Goal: Task Accomplishment & Management: Complete application form

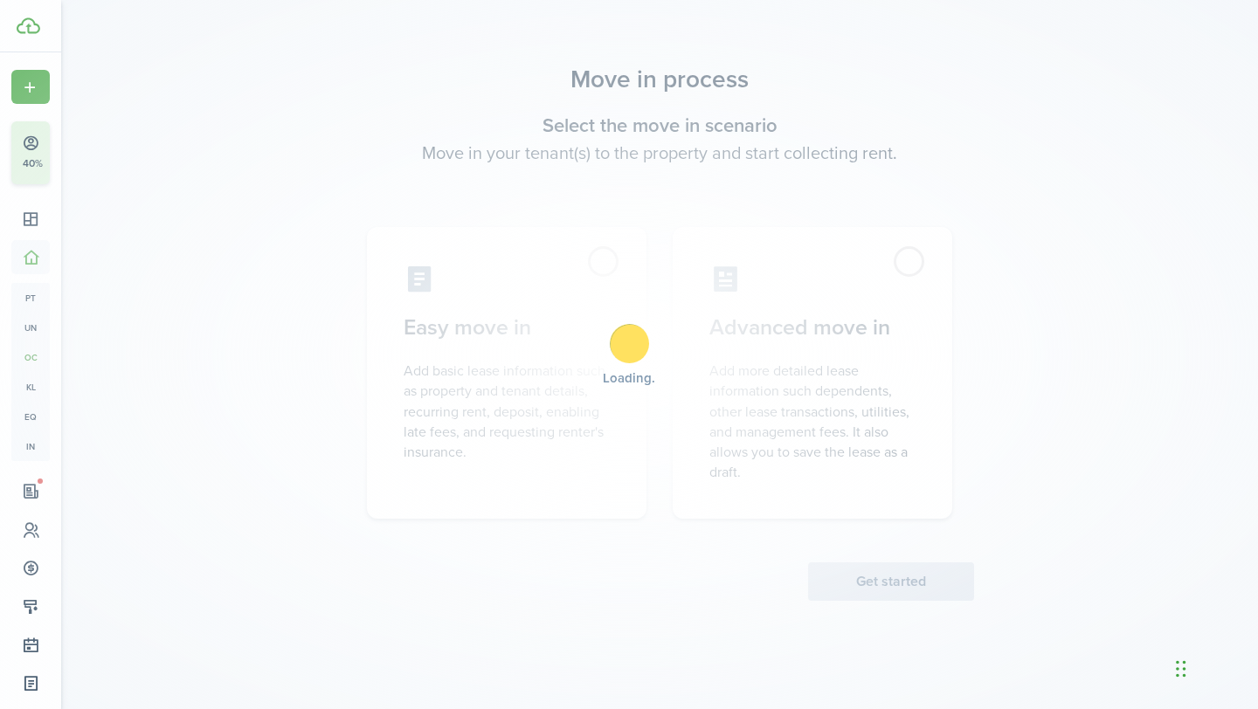
scroll to position [187, 0]
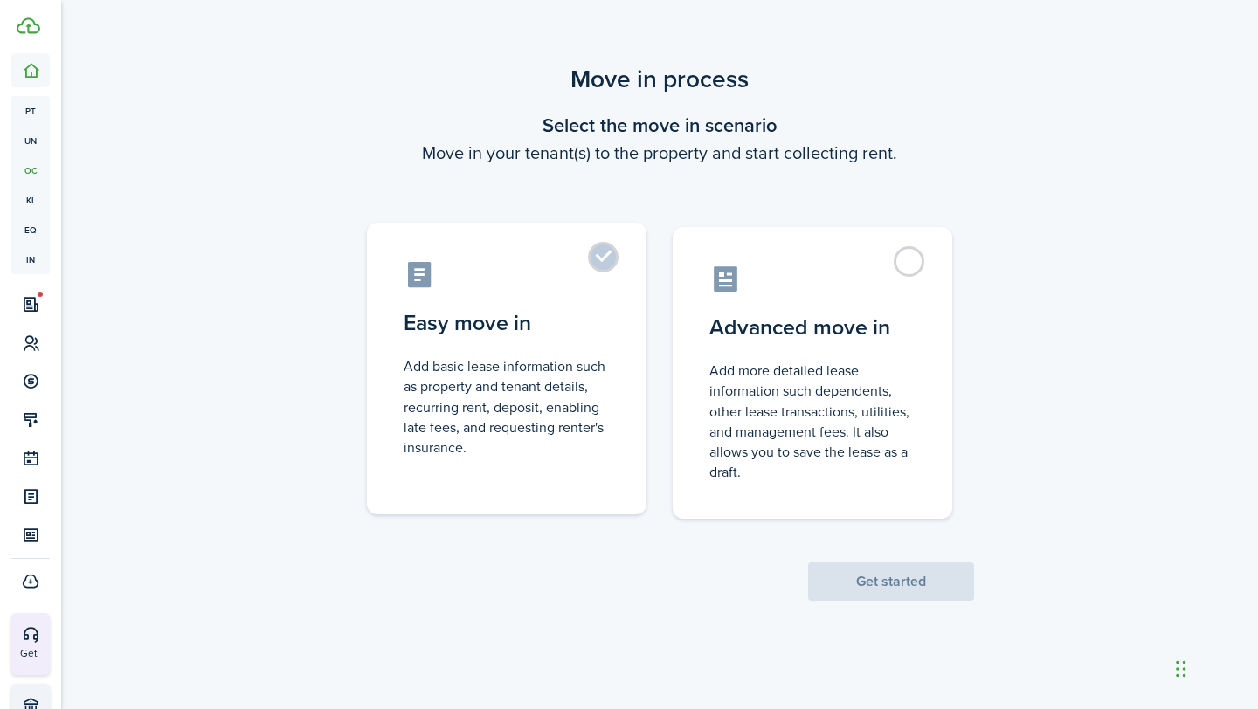
click at [611, 257] on label "Easy move in Add basic lease information such as property and tenant details, r…" at bounding box center [507, 369] width 280 height 292
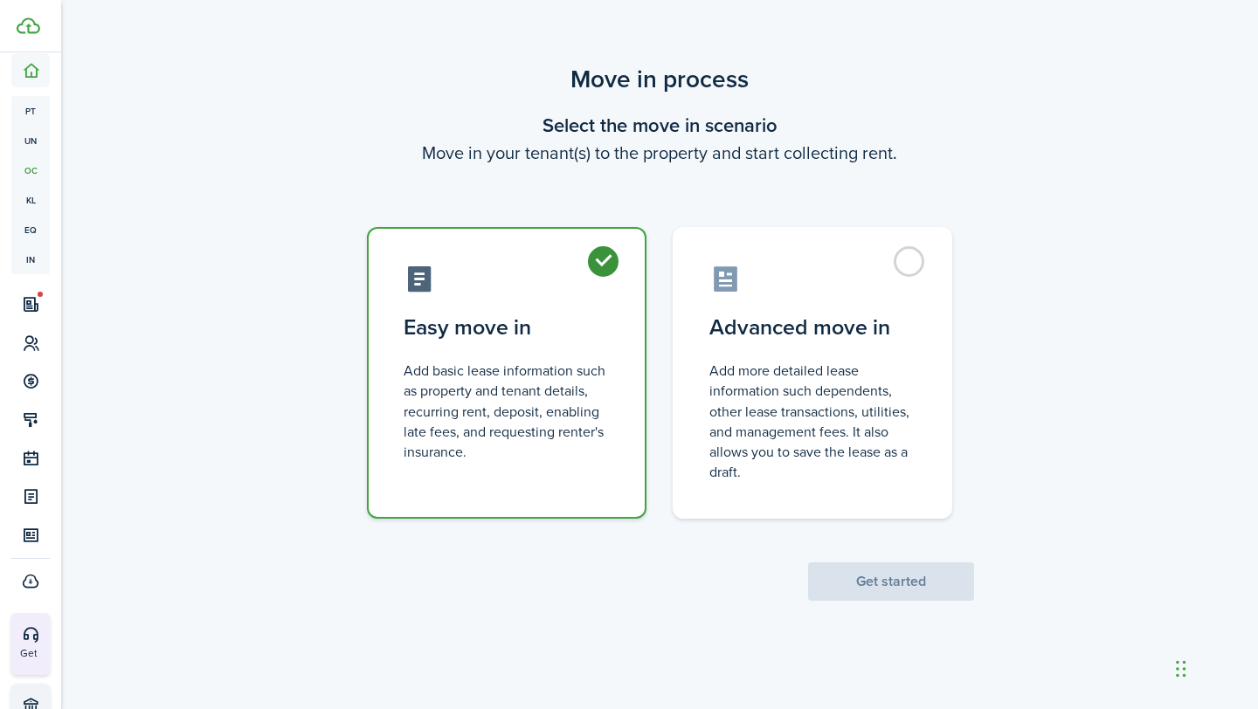
radio input "true"
click at [854, 580] on button "Get started" at bounding box center [891, 582] width 166 height 38
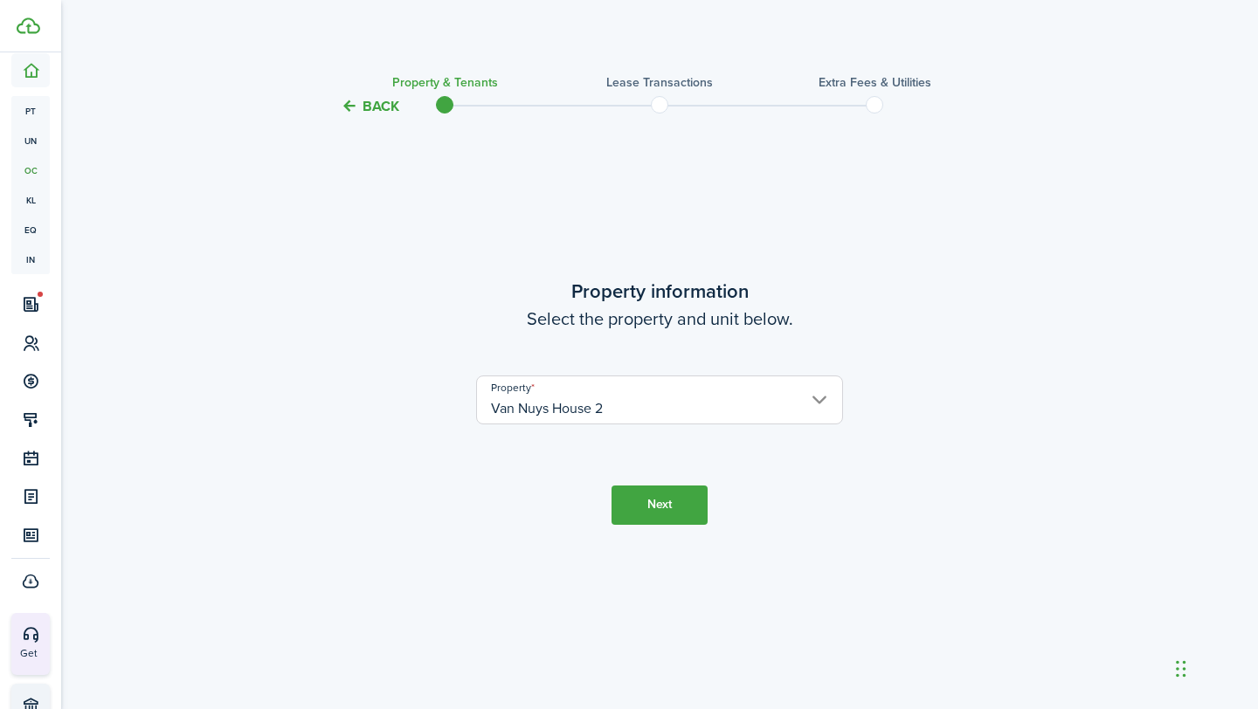
click at [694, 404] on input "Van Nuys House 2" at bounding box center [659, 400] width 367 height 49
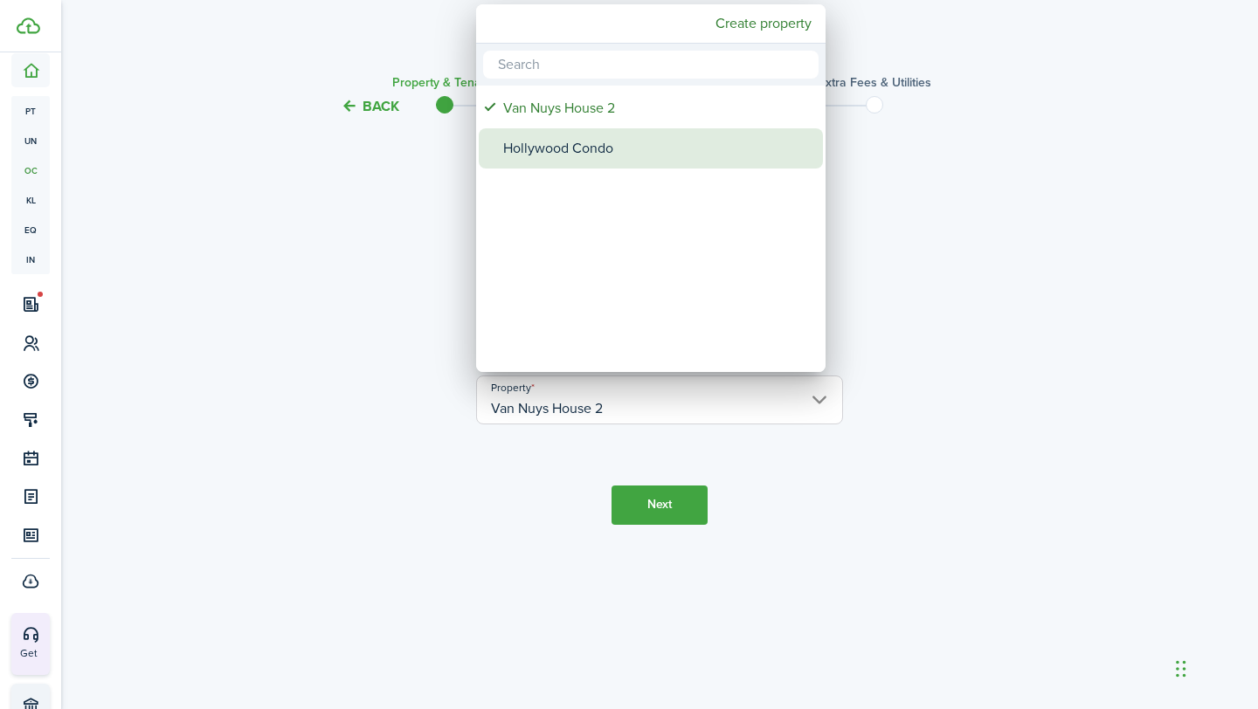
click at [605, 135] on div "Hollywood Condo" at bounding box center [657, 148] width 309 height 40
type input "Hollywood Condo"
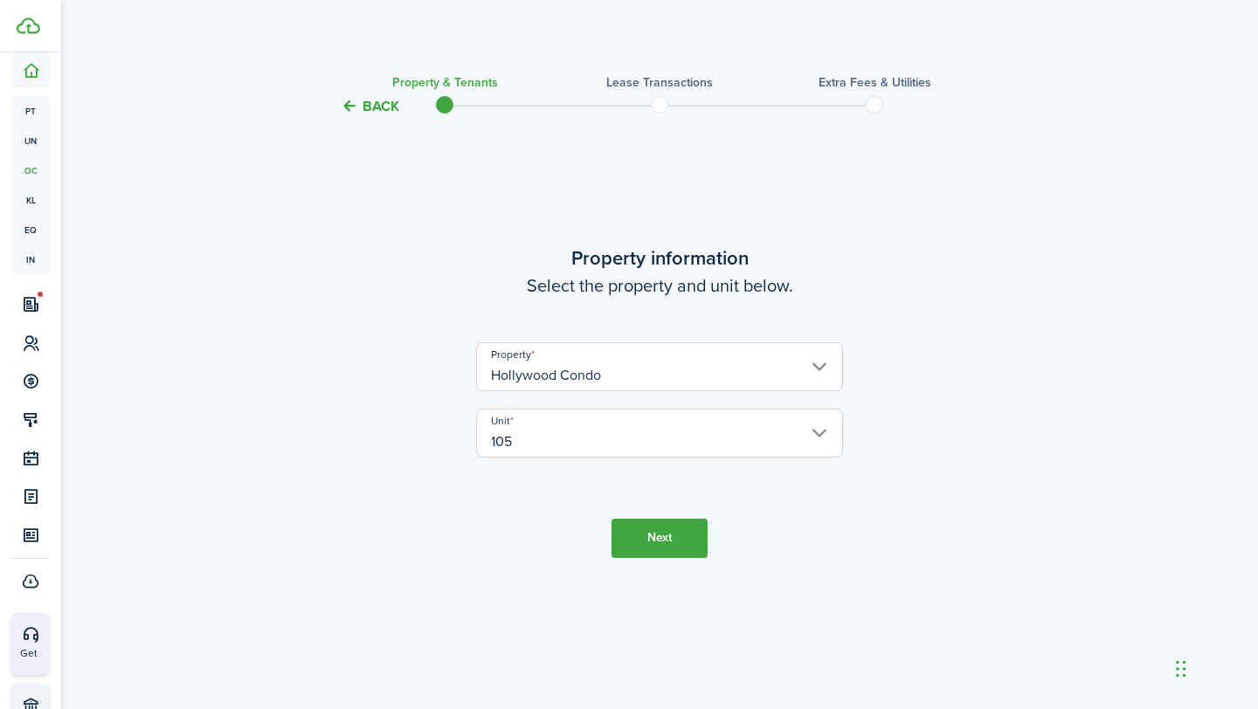
click at [645, 544] on button "Next" at bounding box center [660, 538] width 96 height 39
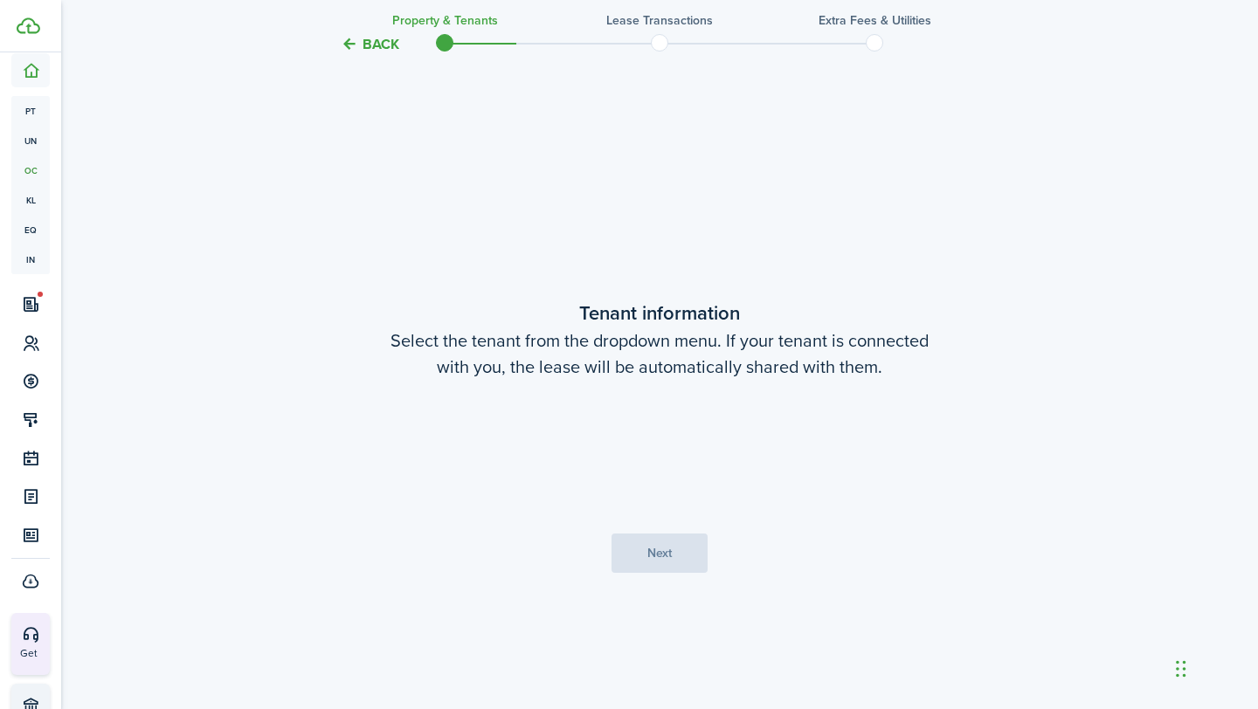
scroll to position [592, 0]
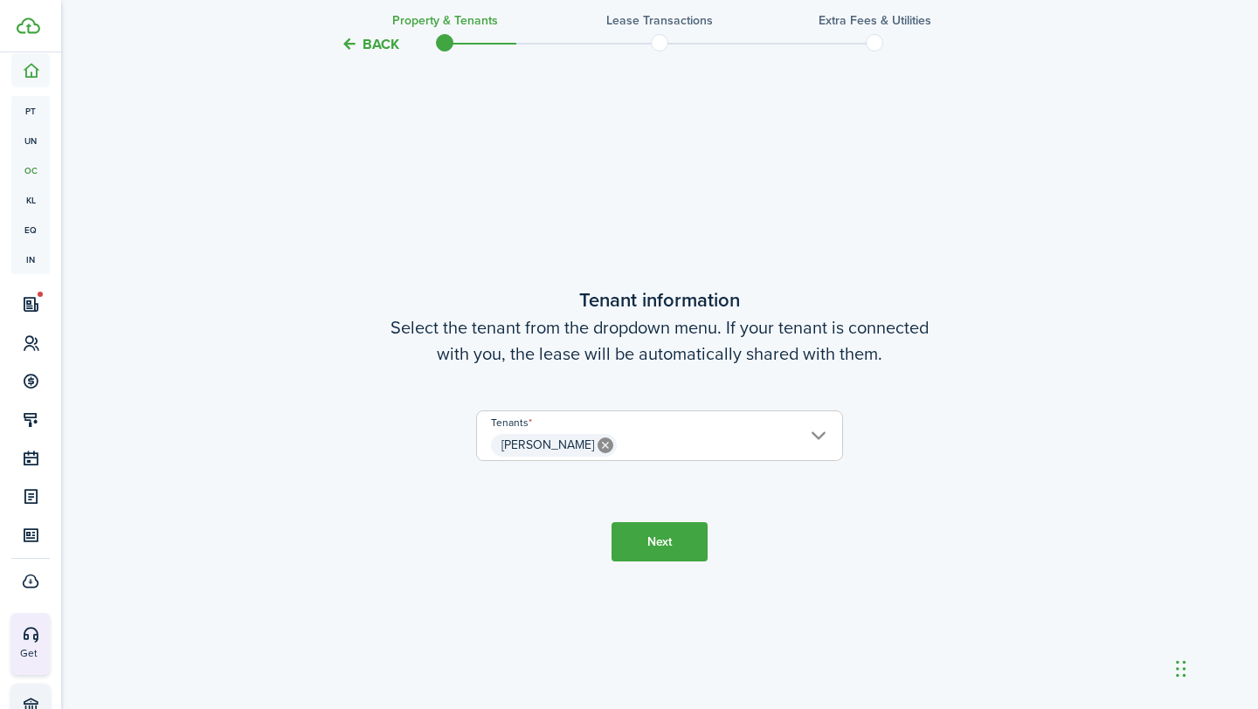
click at [672, 550] on button "Next" at bounding box center [660, 541] width 96 height 39
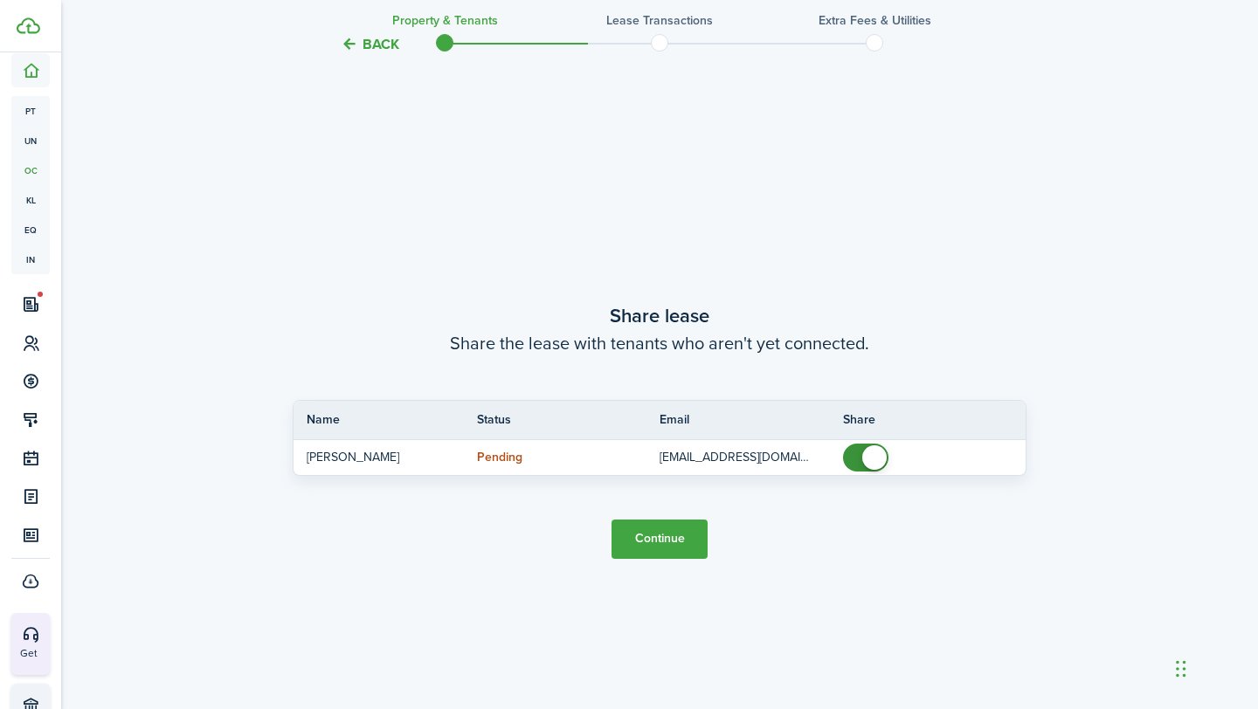
scroll to position [1302, 0]
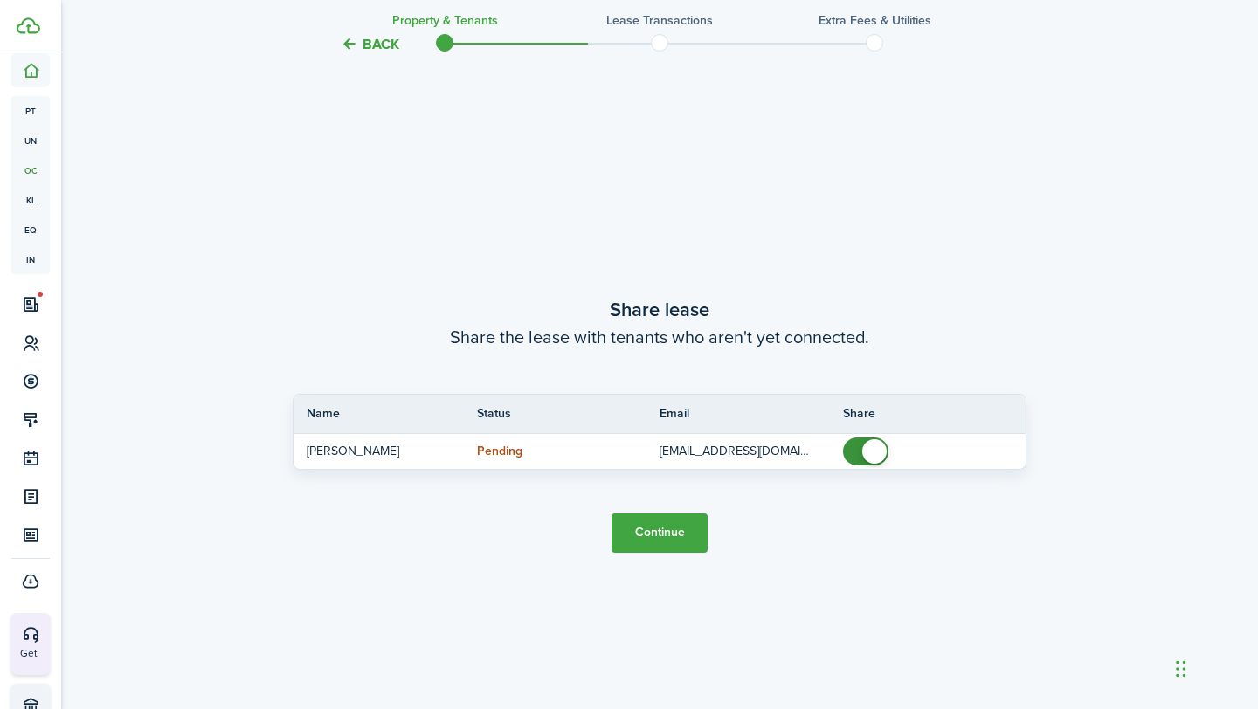
click at [672, 531] on button "Continue" at bounding box center [660, 533] width 96 height 39
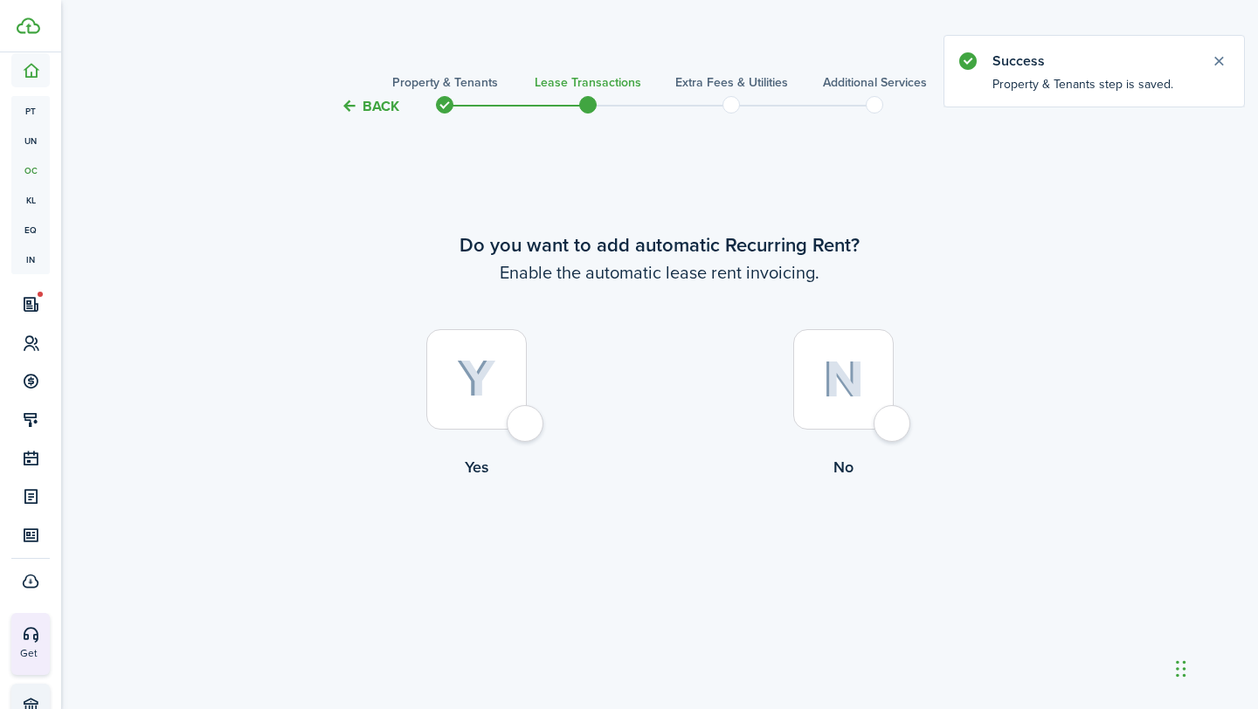
click at [526, 423] on div at bounding box center [476, 379] width 100 height 100
radio input "true"
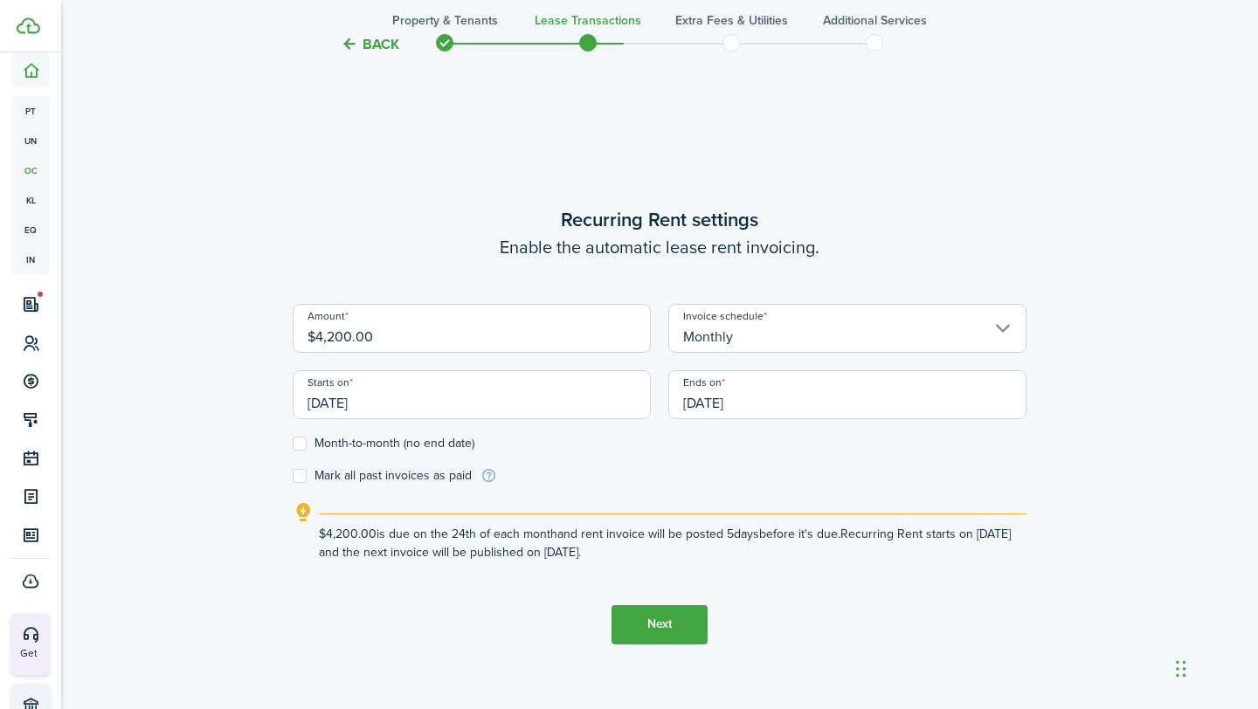
scroll to position [592, 0]
click at [484, 334] on input "$4,200.00" at bounding box center [472, 327] width 358 height 49
click at [484, 335] on input "$4,200.00" at bounding box center [472, 327] width 358 height 49
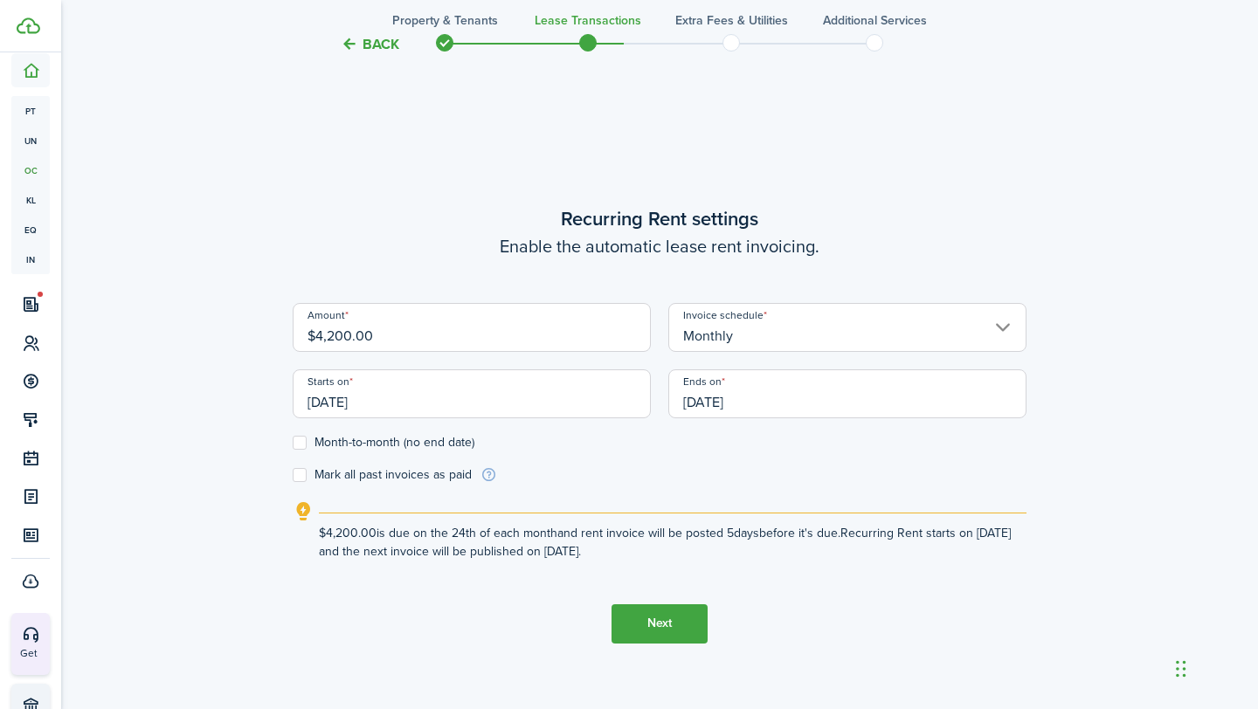
click at [307, 447] on label "Month-to-month (no end date)" at bounding box center [384, 443] width 182 height 14
click at [293, 443] on input "Month-to-month (no end date)" at bounding box center [292, 442] width 1 height 1
checkbox input "true"
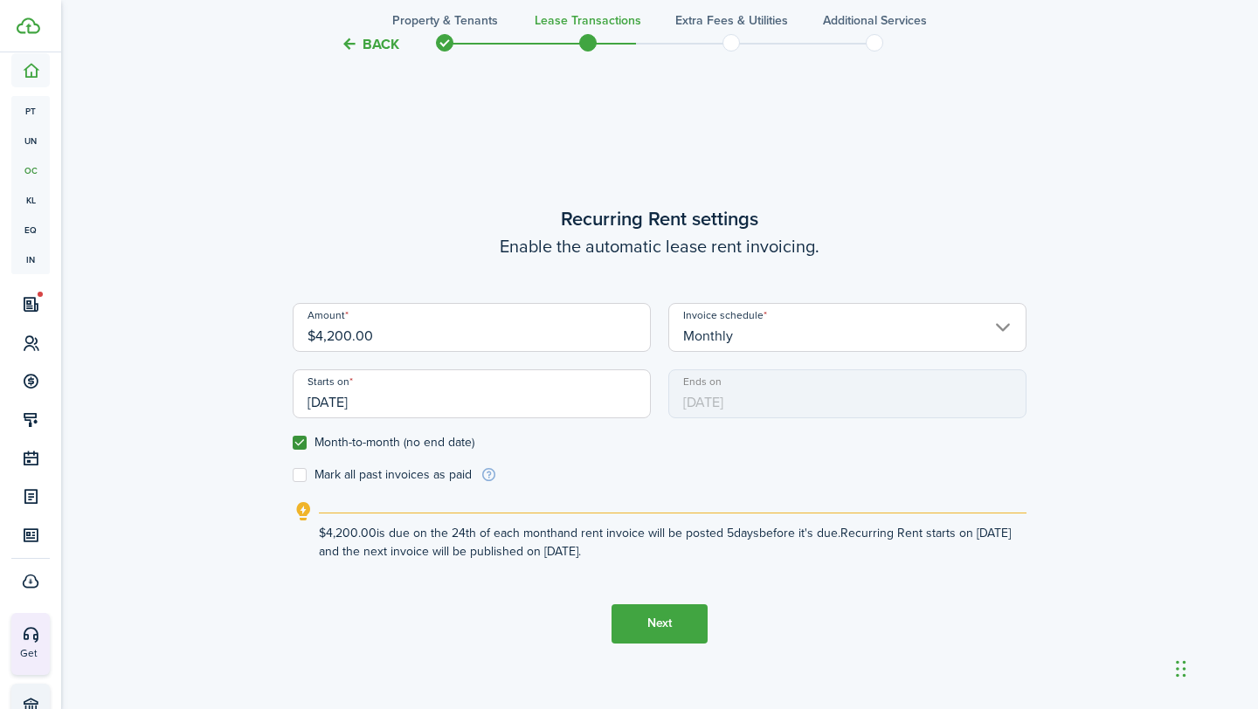
click at [443, 317] on input "$4,200.00" at bounding box center [472, 327] width 358 height 49
click at [443, 336] on input "$4,200.00" at bounding box center [472, 327] width 358 height 49
type input "$2,100.00"
click at [670, 629] on button "Next" at bounding box center [660, 624] width 96 height 39
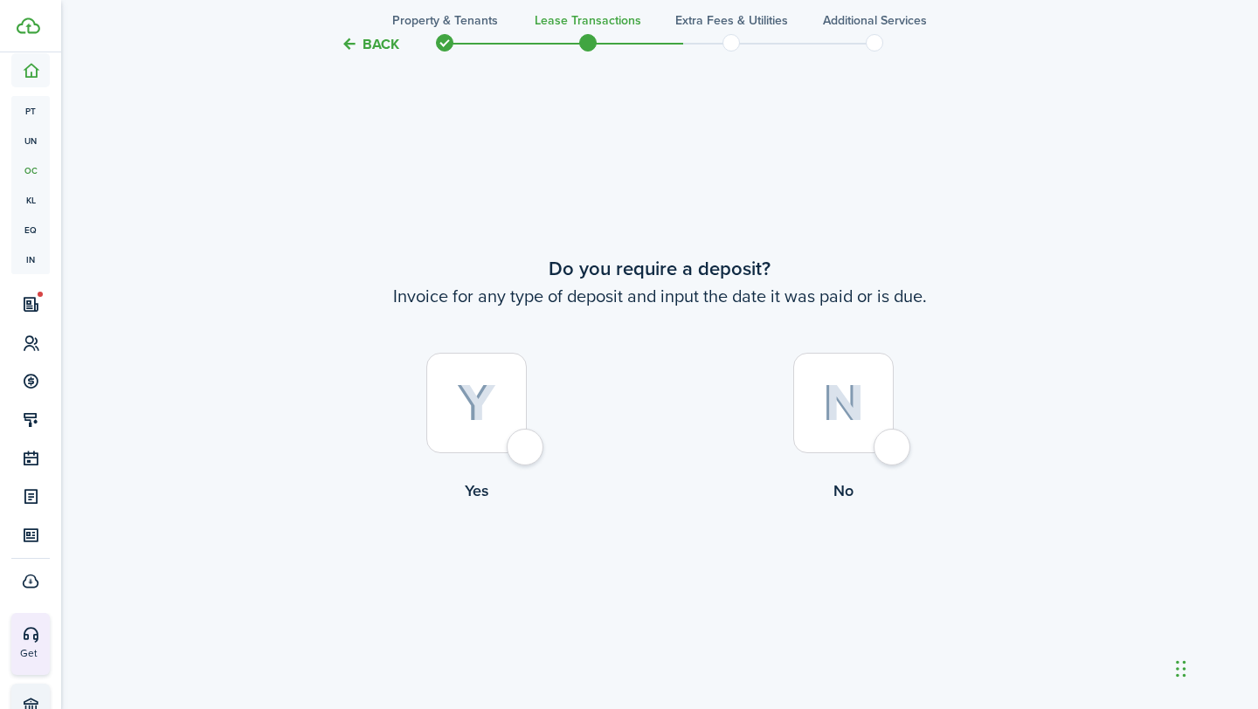
scroll to position [1302, 0]
click at [524, 441] on div at bounding box center [476, 402] width 100 height 100
radio input "true"
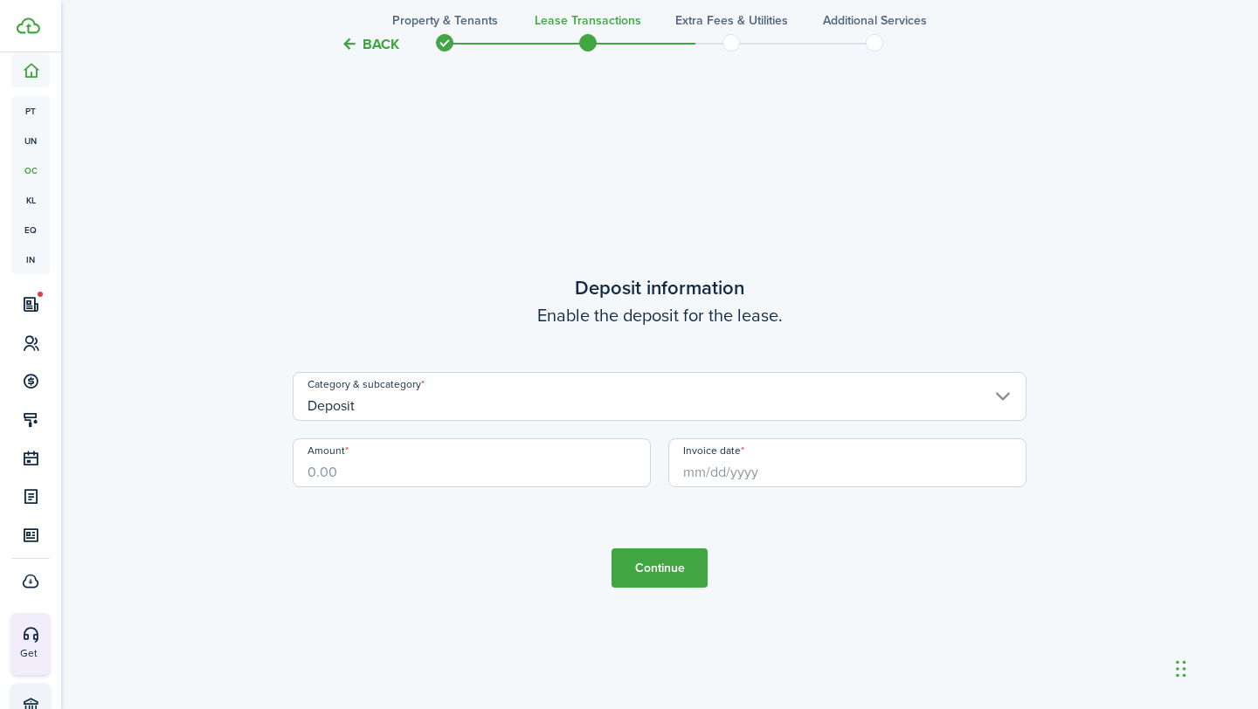
scroll to position [2011, 0]
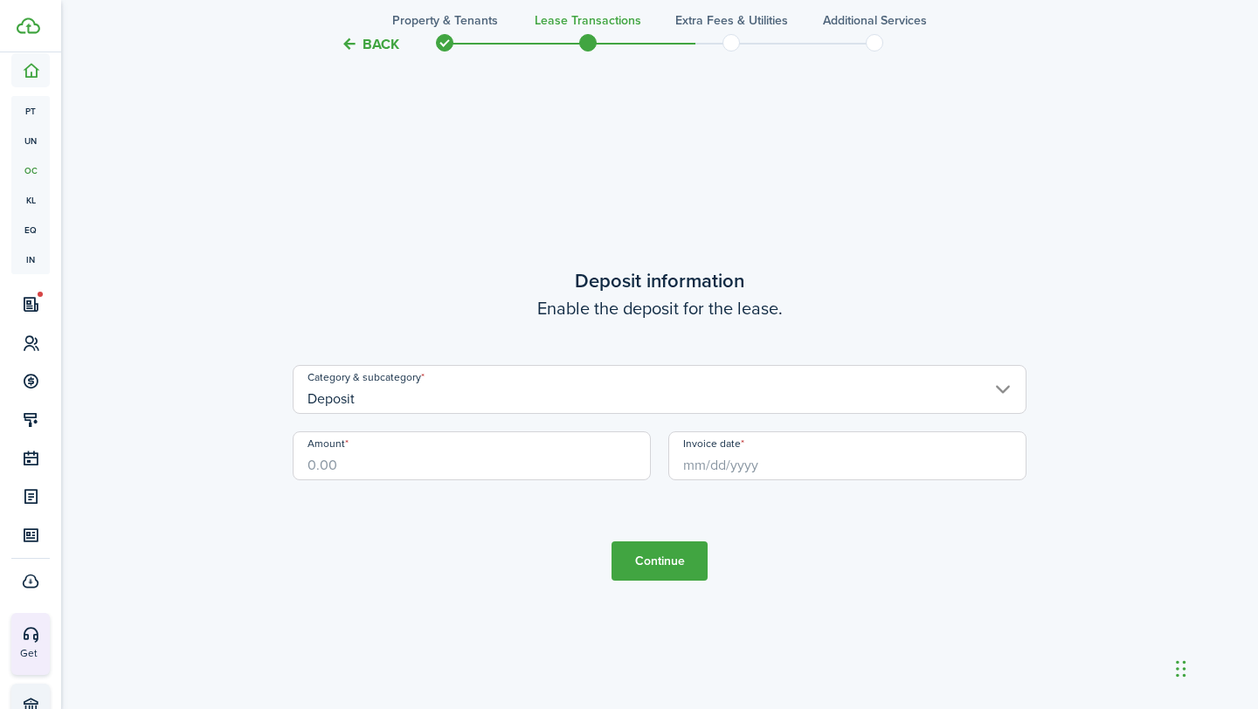
click at [449, 459] on input "Amount" at bounding box center [472, 456] width 358 height 49
click at [726, 469] on input "Invoice date" at bounding box center [847, 456] width 358 height 49
type input "$4,200.00"
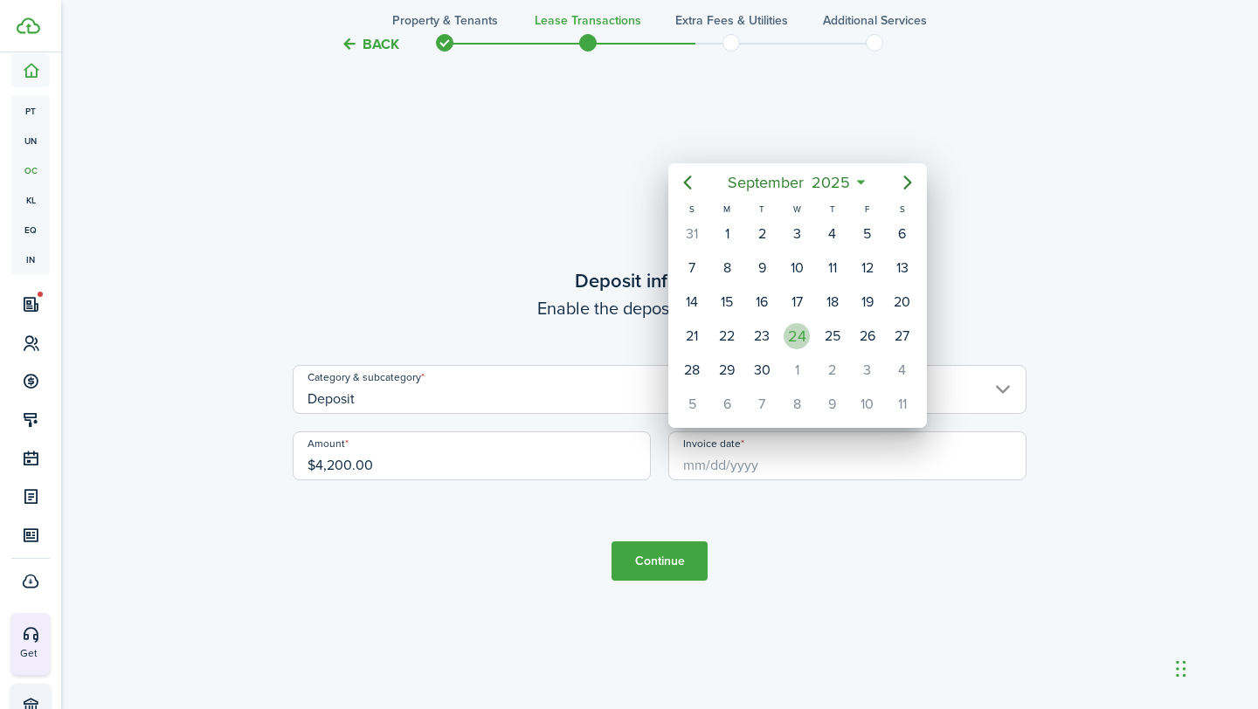
click at [799, 342] on div "24" at bounding box center [797, 336] width 26 height 26
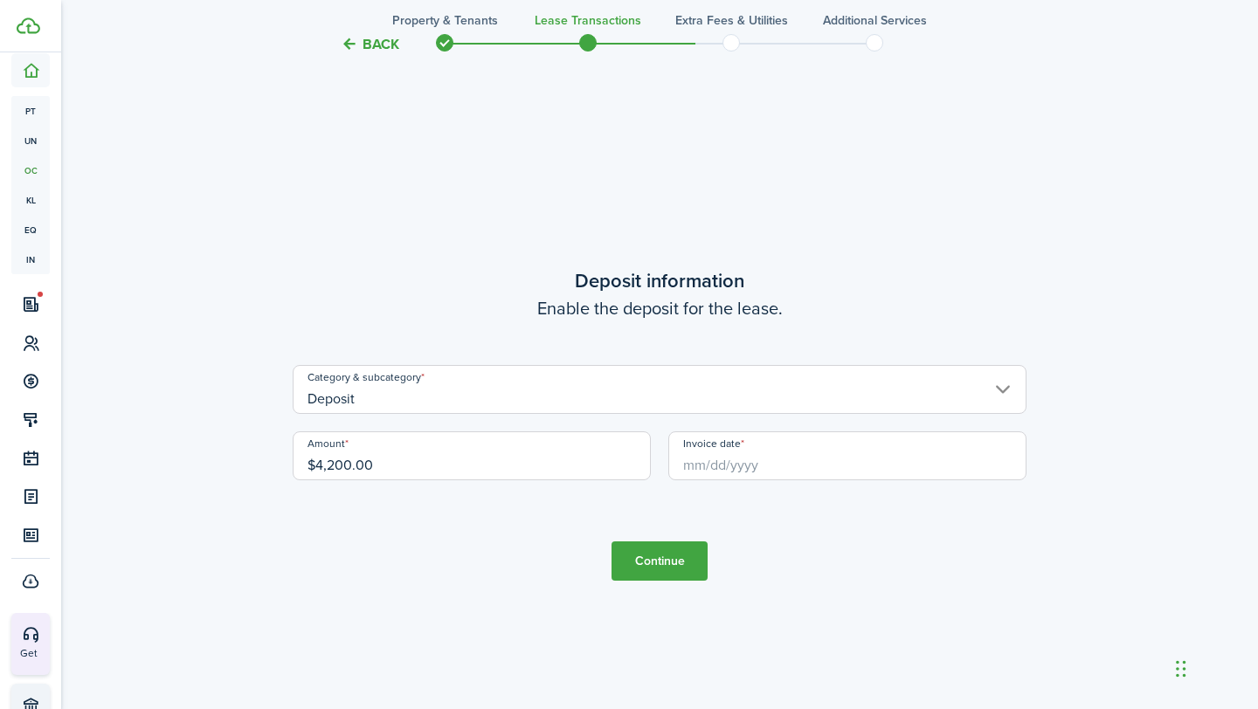
type input "[DATE]"
click at [642, 564] on button "Continue" at bounding box center [660, 561] width 96 height 39
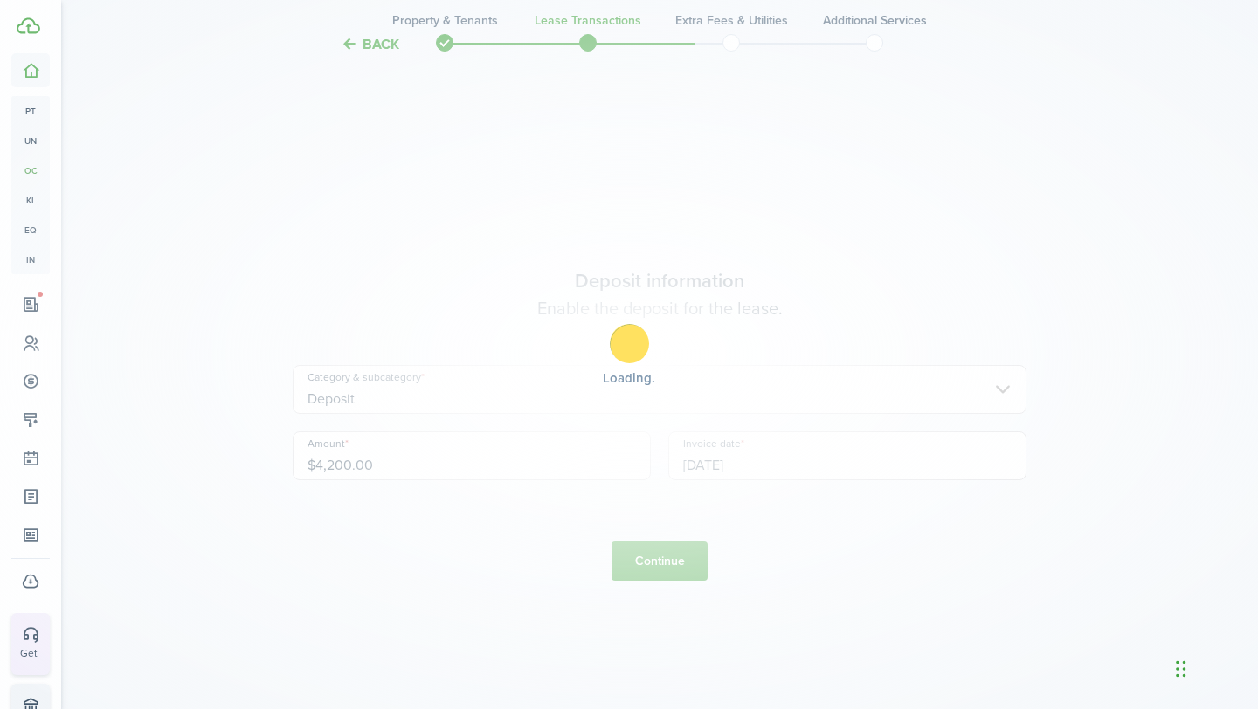
scroll to position [0, 0]
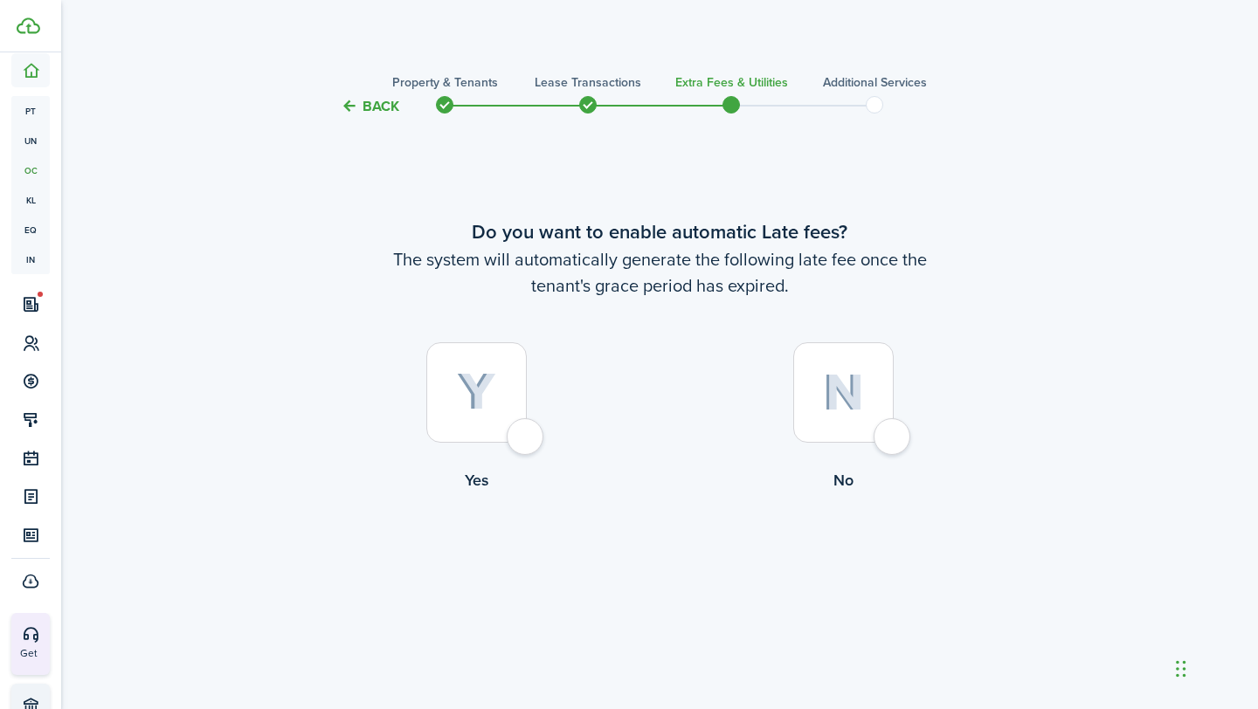
click at [527, 443] on div at bounding box center [476, 392] width 100 height 100
radio input "true"
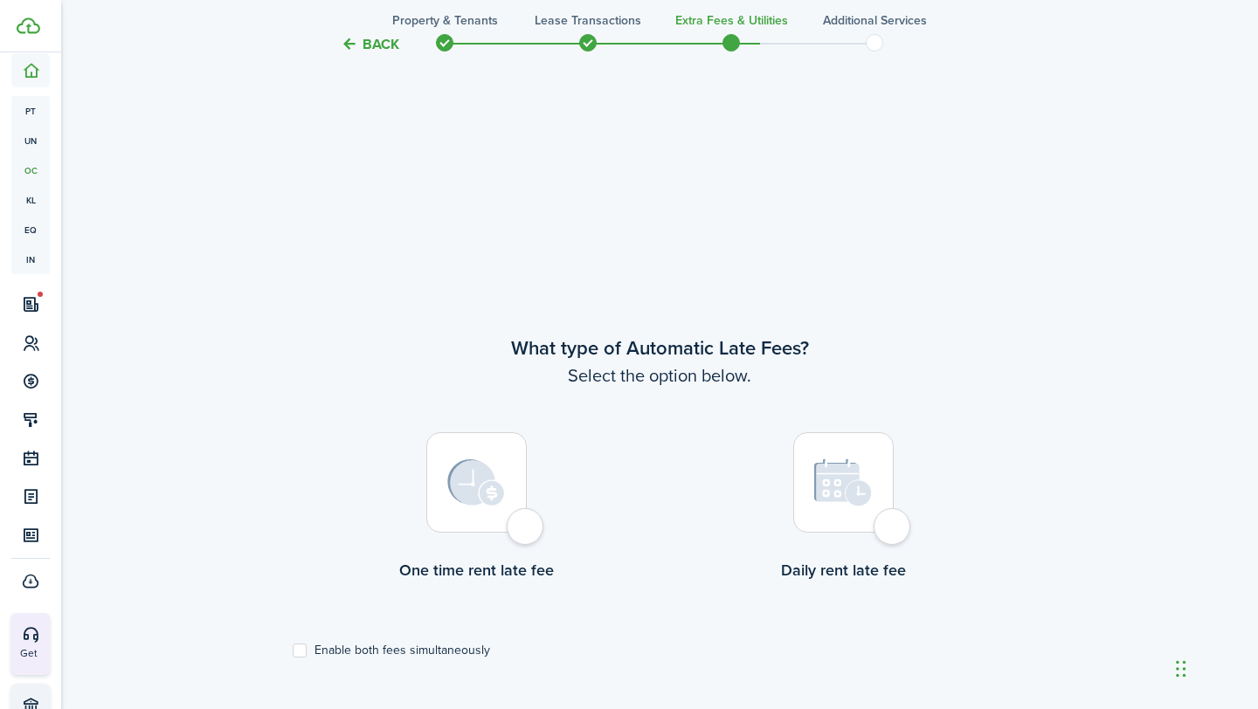
scroll to position [592, 0]
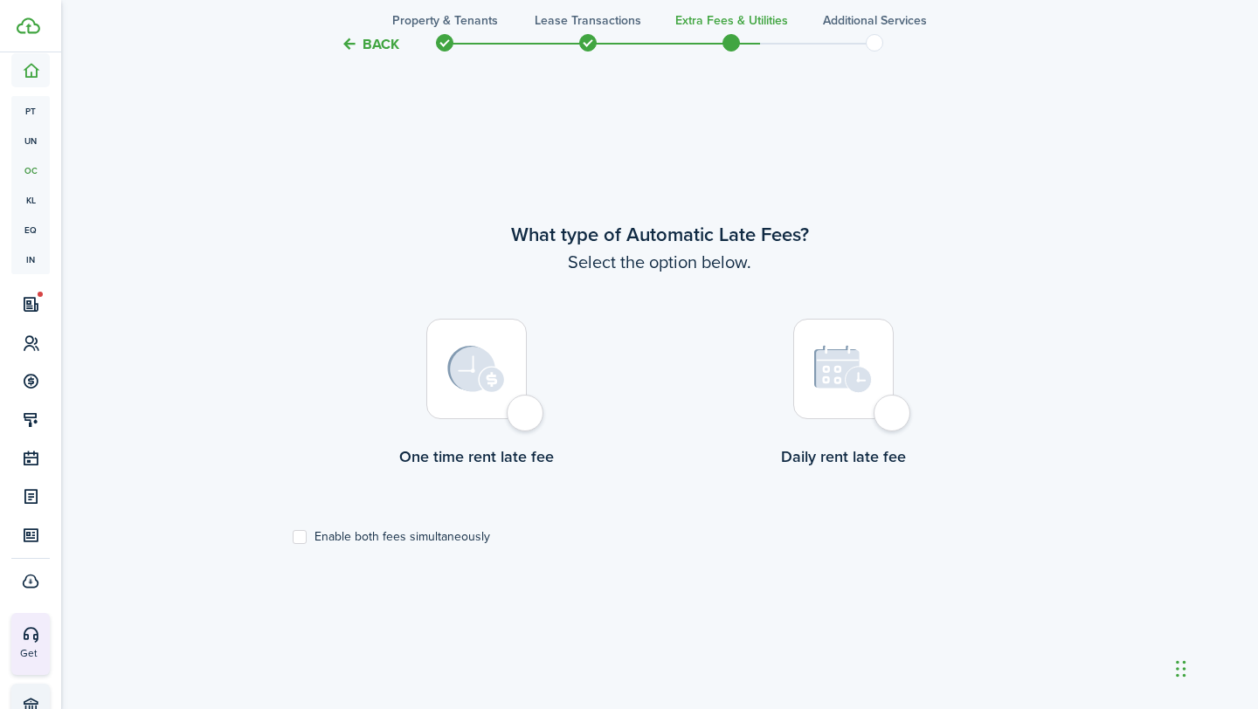
click at [527, 418] on div at bounding box center [476, 369] width 100 height 100
radio input "true"
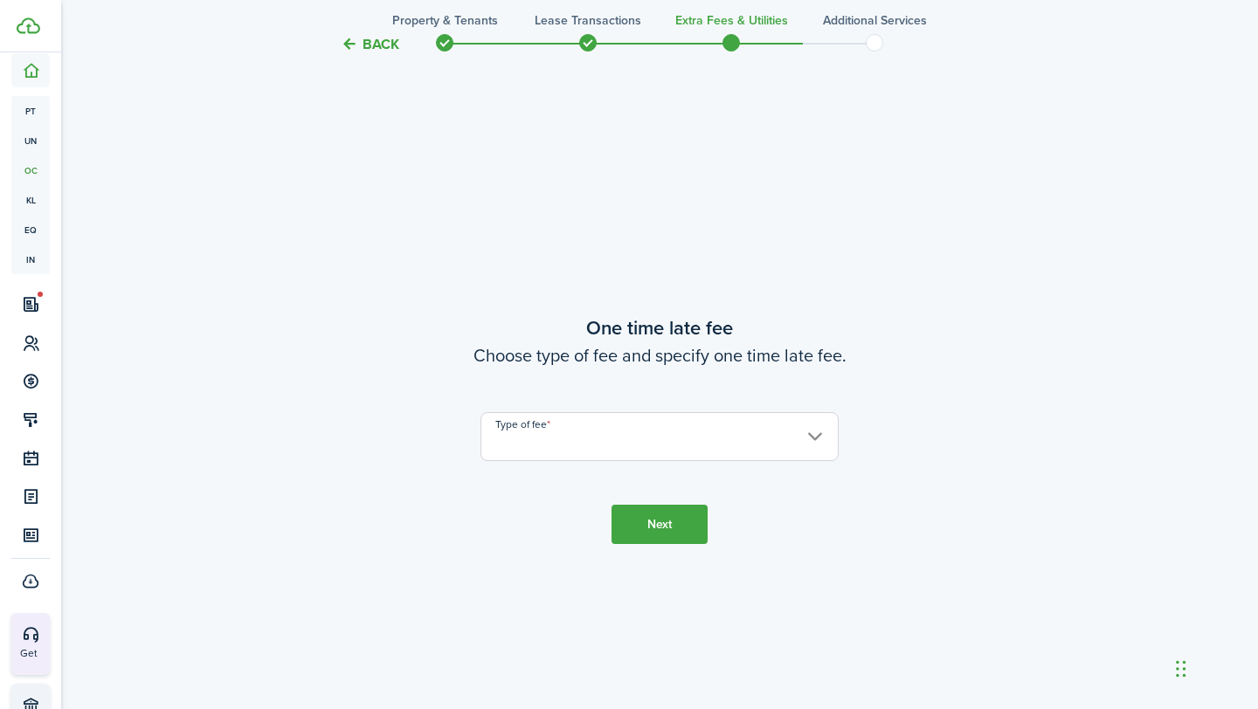
scroll to position [1302, 0]
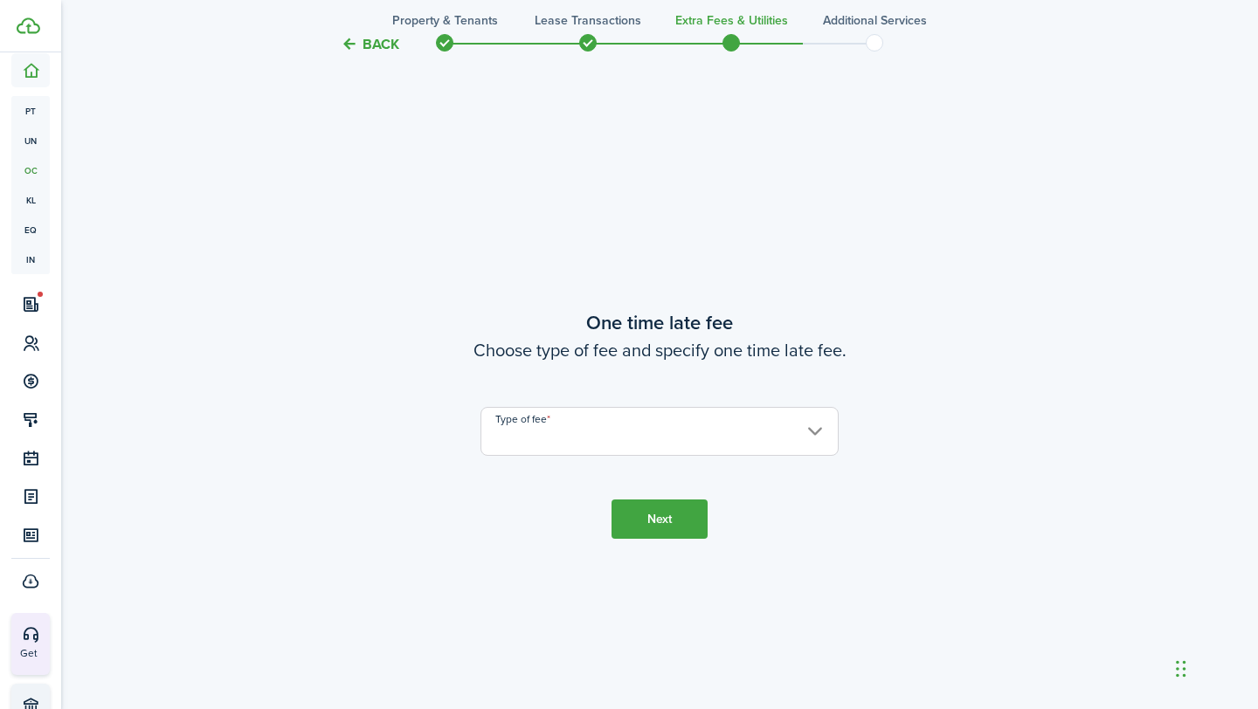
click at [536, 424] on input "Type of fee" at bounding box center [660, 431] width 358 height 49
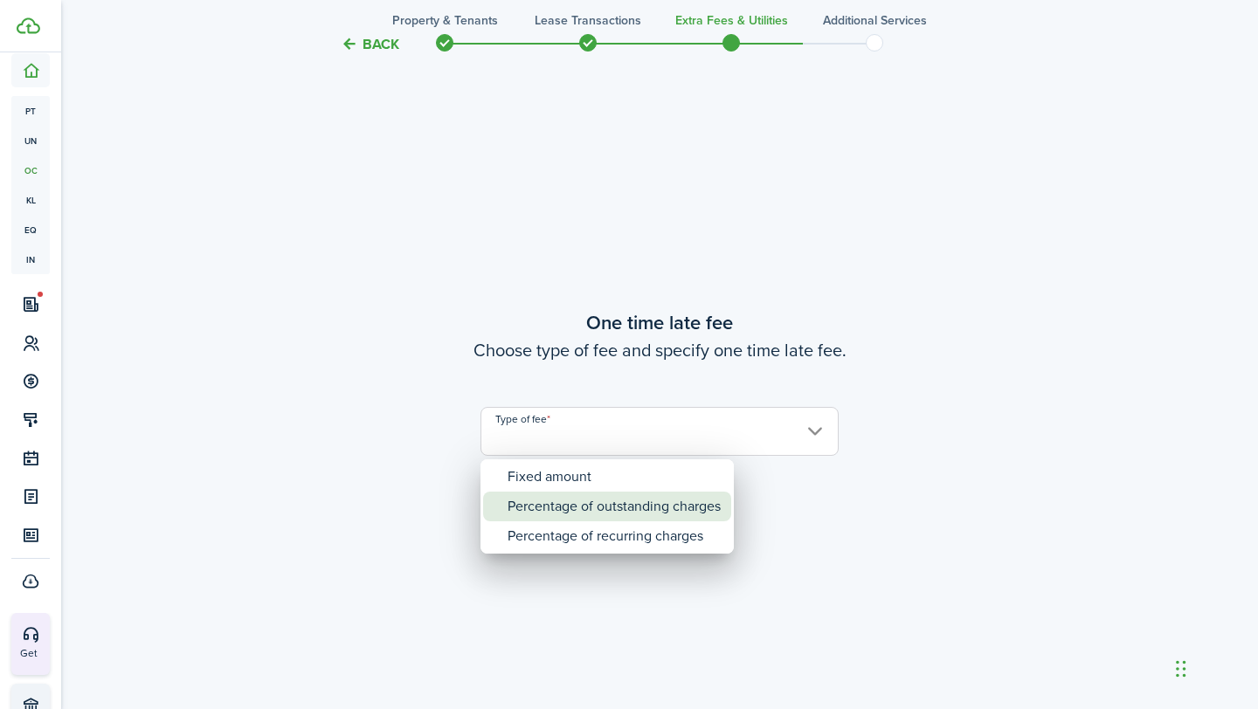
click at [527, 496] on div "Percentage of outstanding charges" at bounding box center [614, 507] width 213 height 30
type input "Percentage of outstanding charges"
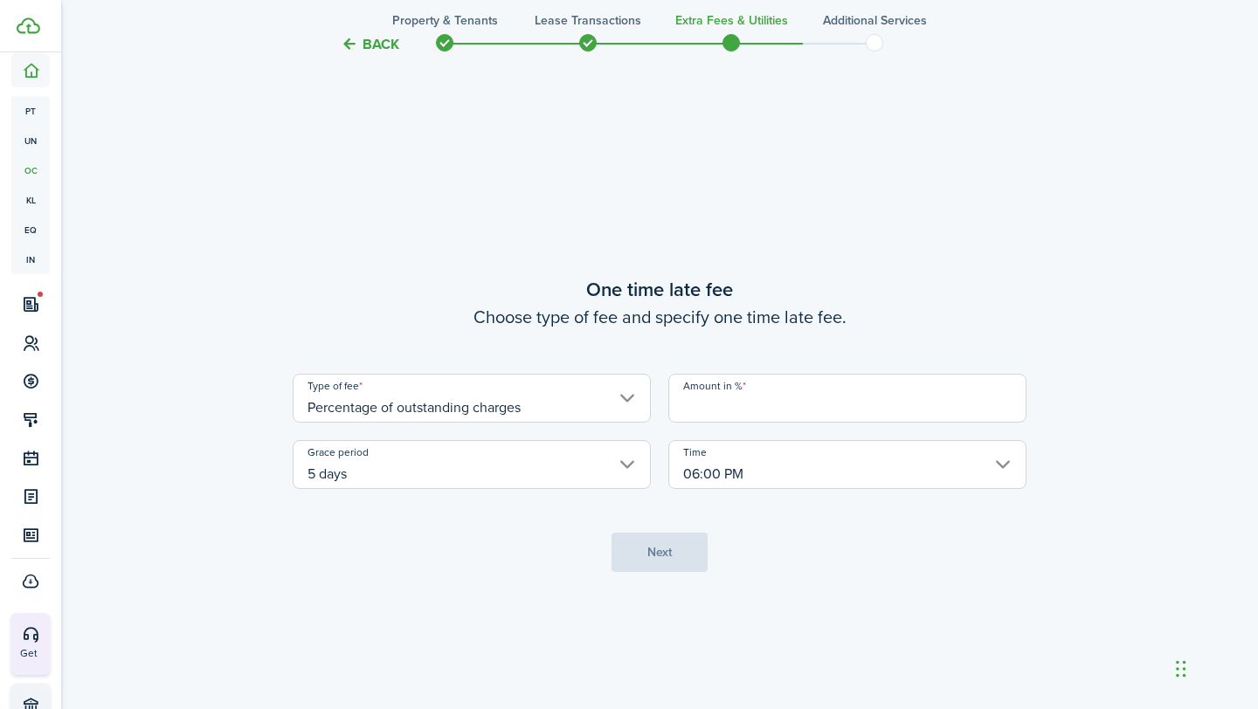
click at [613, 402] on input "Percentage of outstanding charges" at bounding box center [472, 398] width 358 height 49
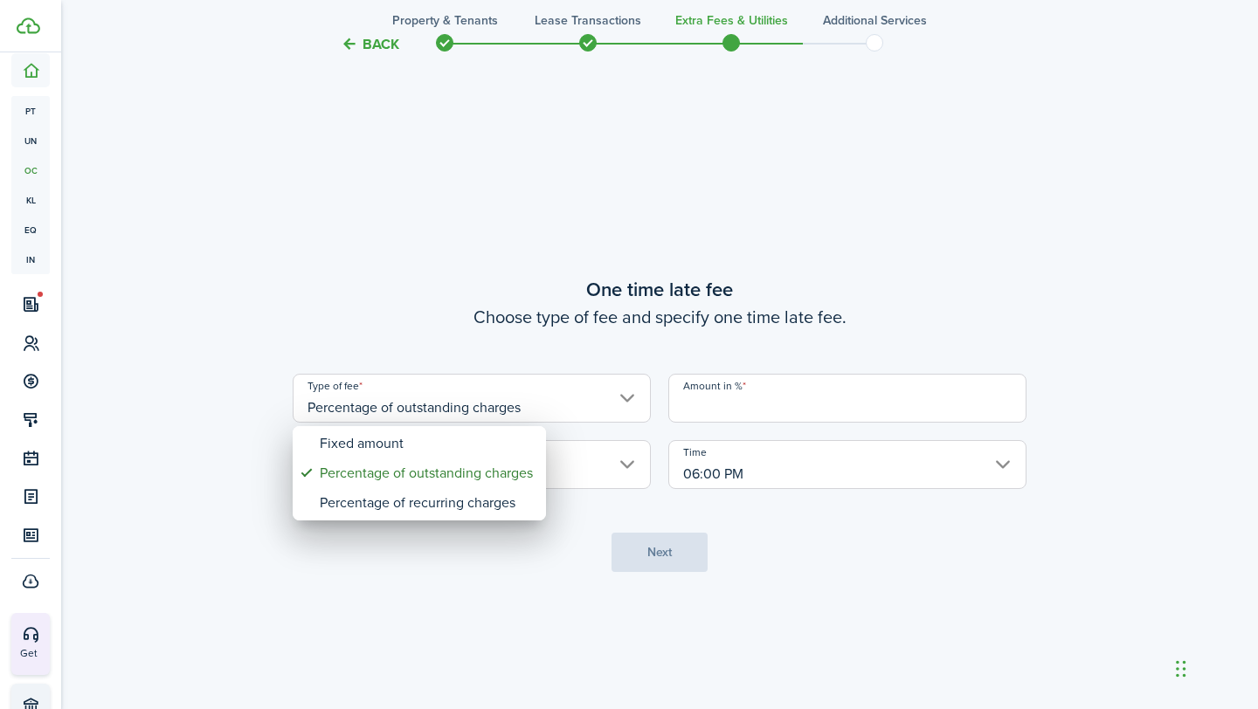
click at [494, 322] on div at bounding box center [629, 354] width 1538 height 989
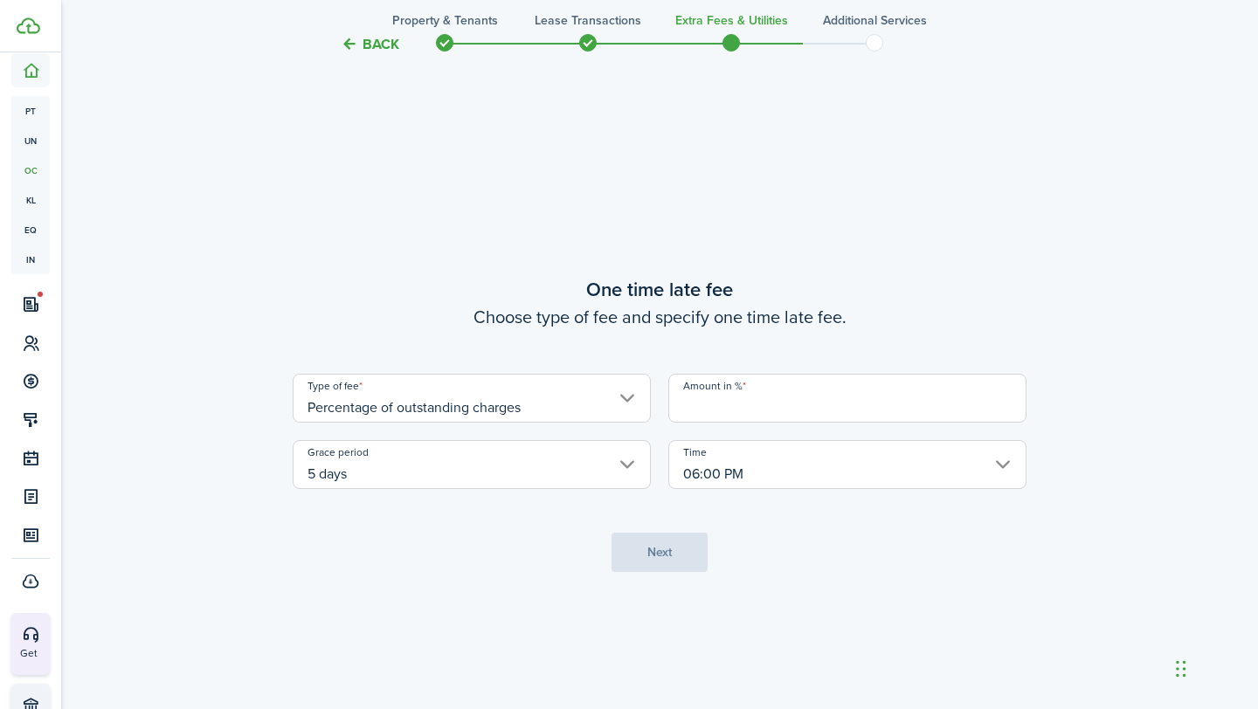
click at [638, 556] on tc-wizard-step "One time late fee Choose type of fee and specify one time late fee. Type of fee…" at bounding box center [660, 423] width 734 height 709
click at [731, 403] on input "Amount in %" at bounding box center [847, 398] width 358 height 49
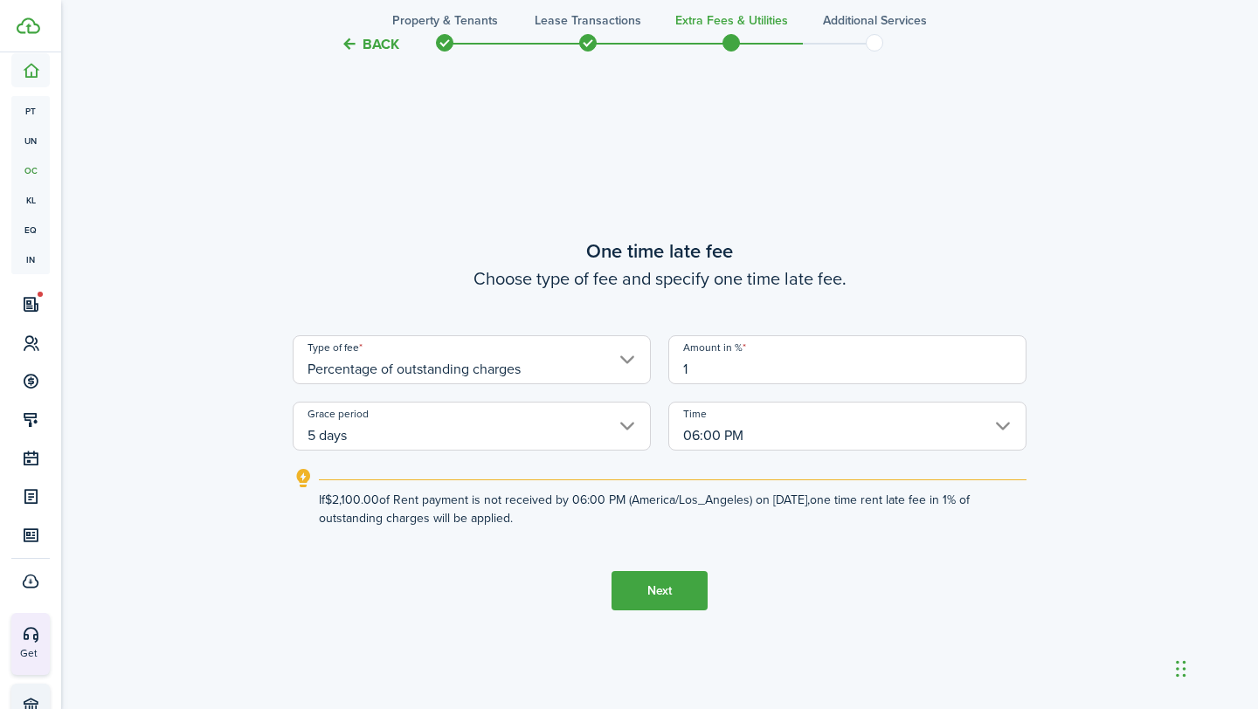
type input "1"
click at [633, 590] on button "Next" at bounding box center [660, 590] width 96 height 39
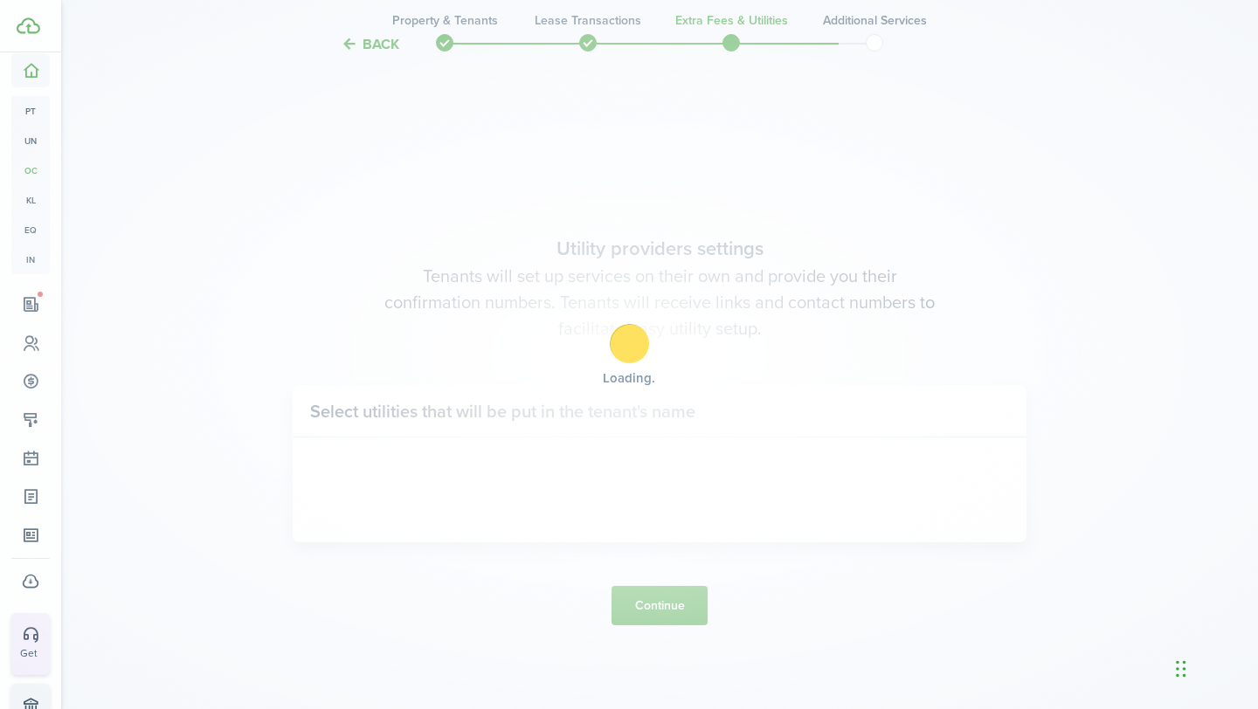
scroll to position [2011, 0]
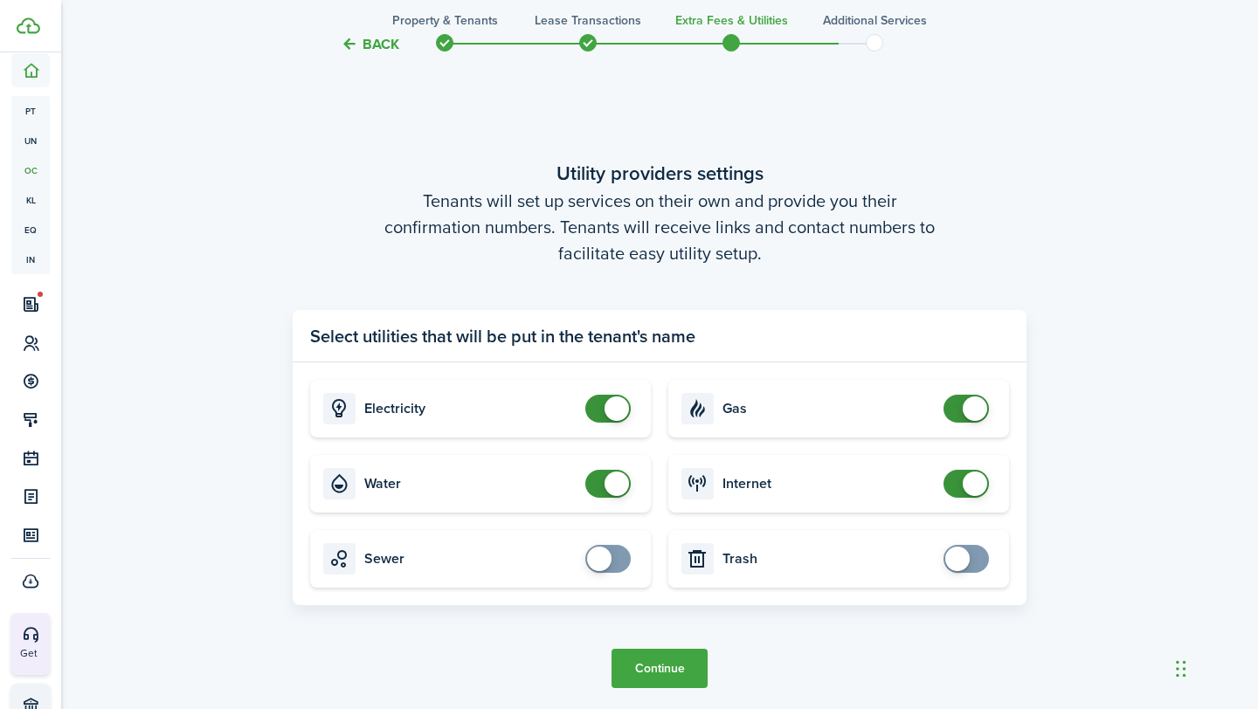
click at [665, 667] on button "Continue" at bounding box center [660, 668] width 96 height 39
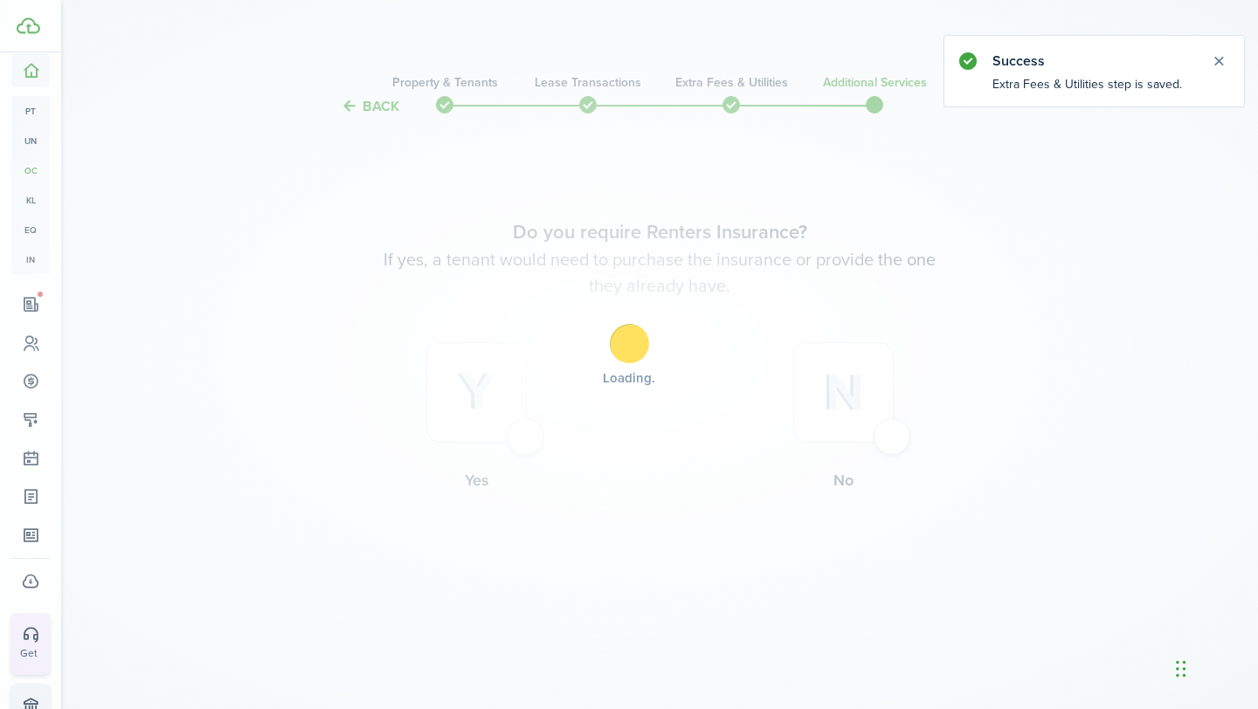
scroll to position [0, 0]
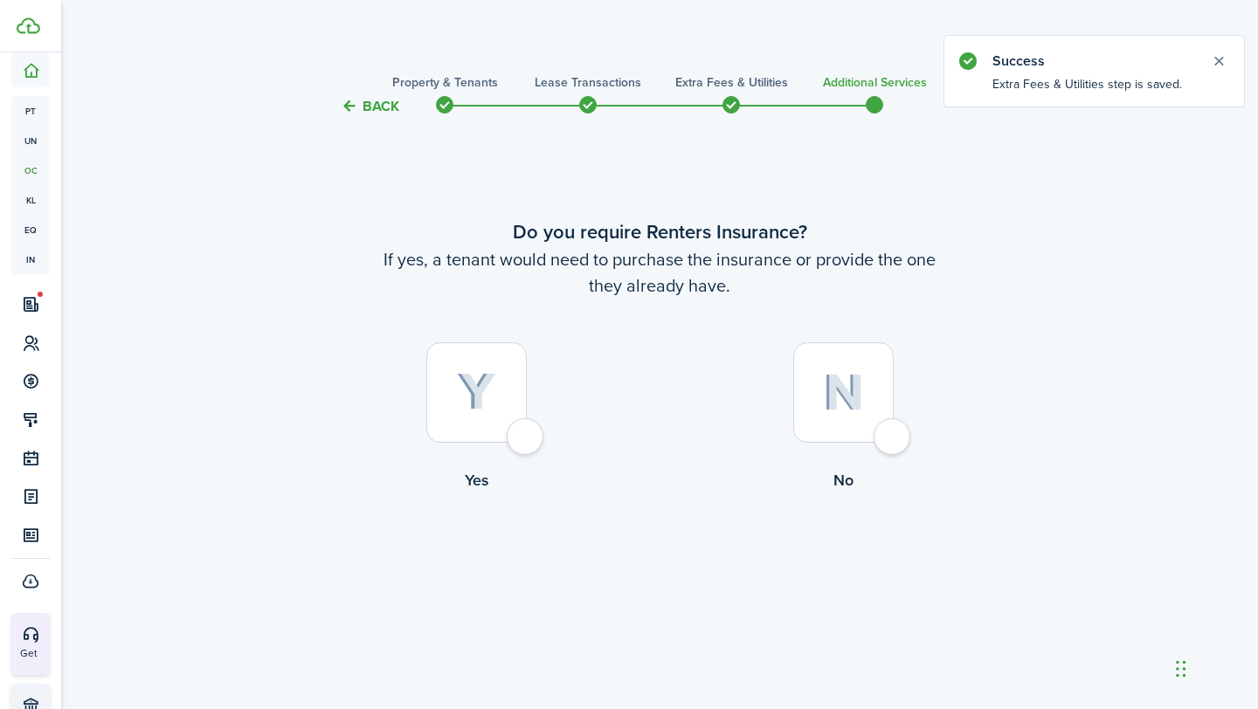
click at [527, 433] on div at bounding box center [476, 392] width 100 height 100
radio input "true"
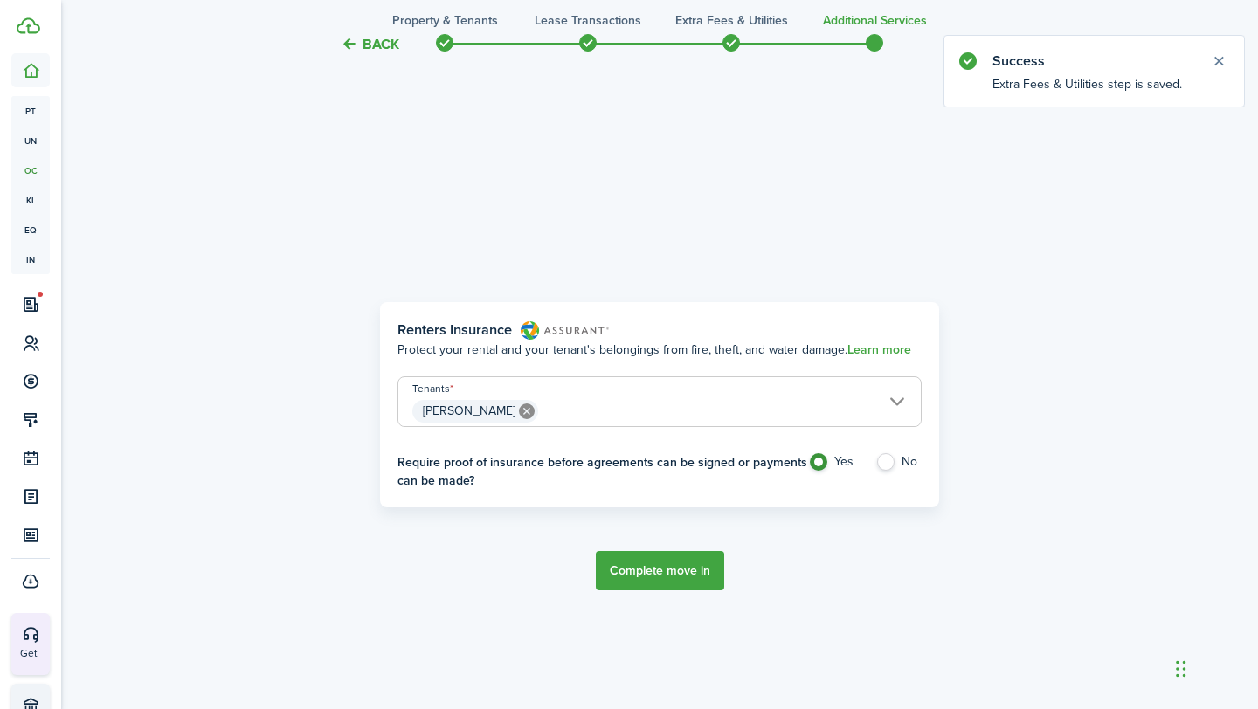
scroll to position [592, 0]
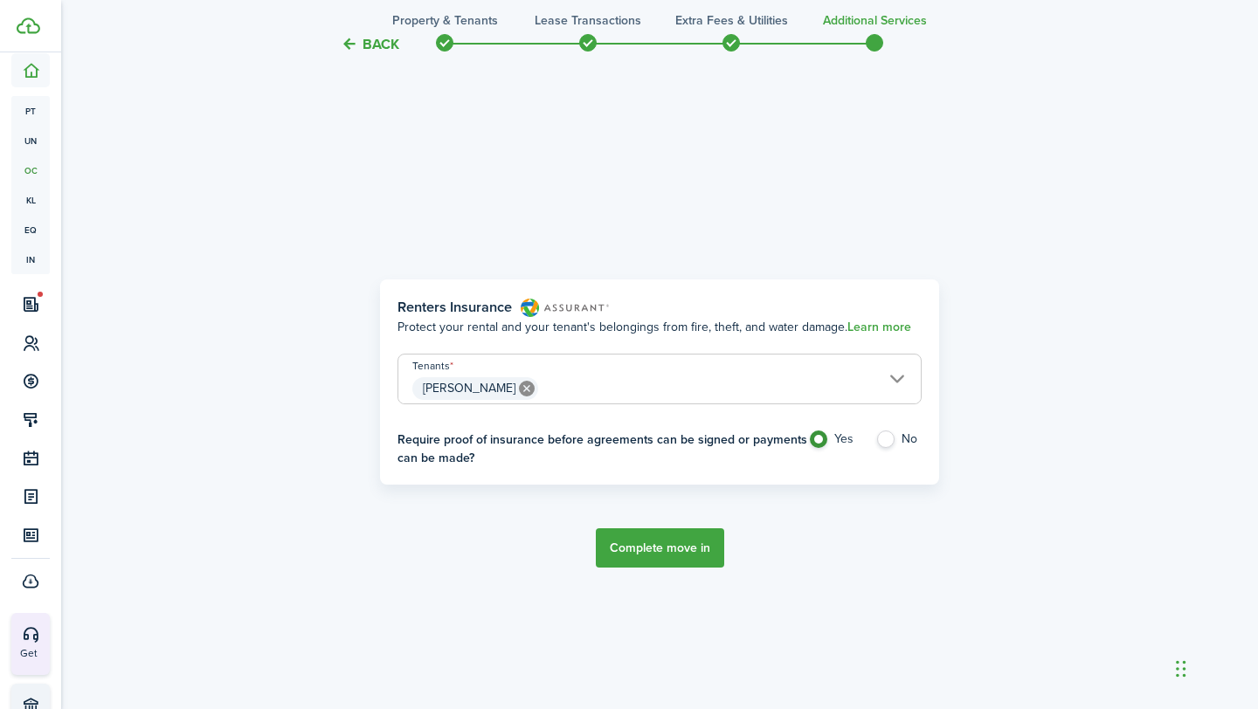
click at [695, 544] on button "Complete move in" at bounding box center [660, 548] width 128 height 39
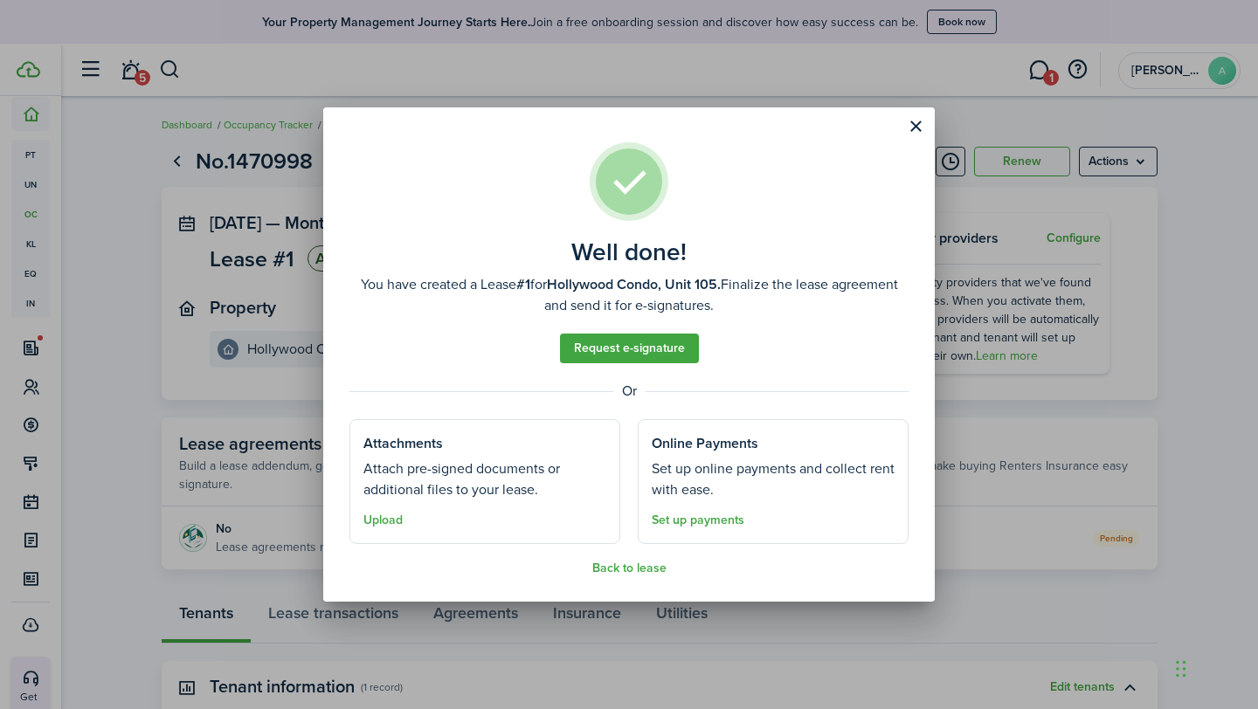
click at [533, 481] on well-done-section-description "Attach pre-signed documents or additional files to your lease." at bounding box center [484, 480] width 243 height 42
click at [609, 565] on button "Back to lease" at bounding box center [629, 569] width 74 height 14
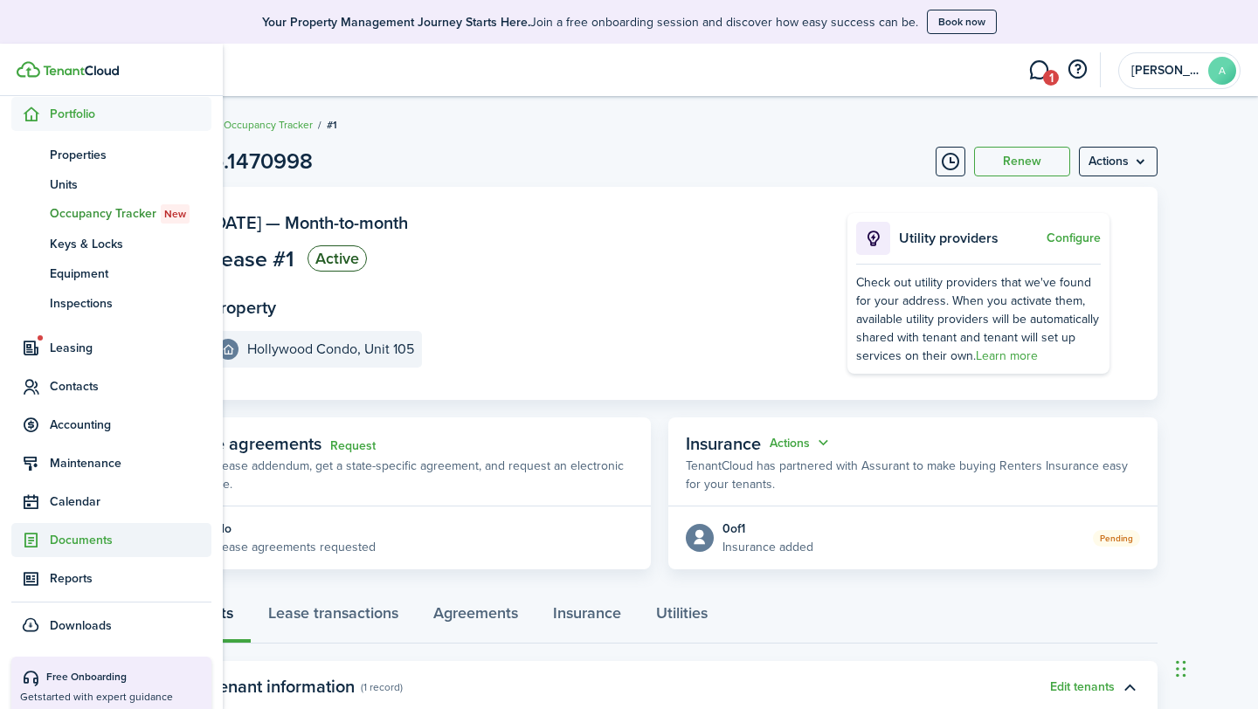
click at [57, 543] on span "Documents" at bounding box center [131, 540] width 162 height 18
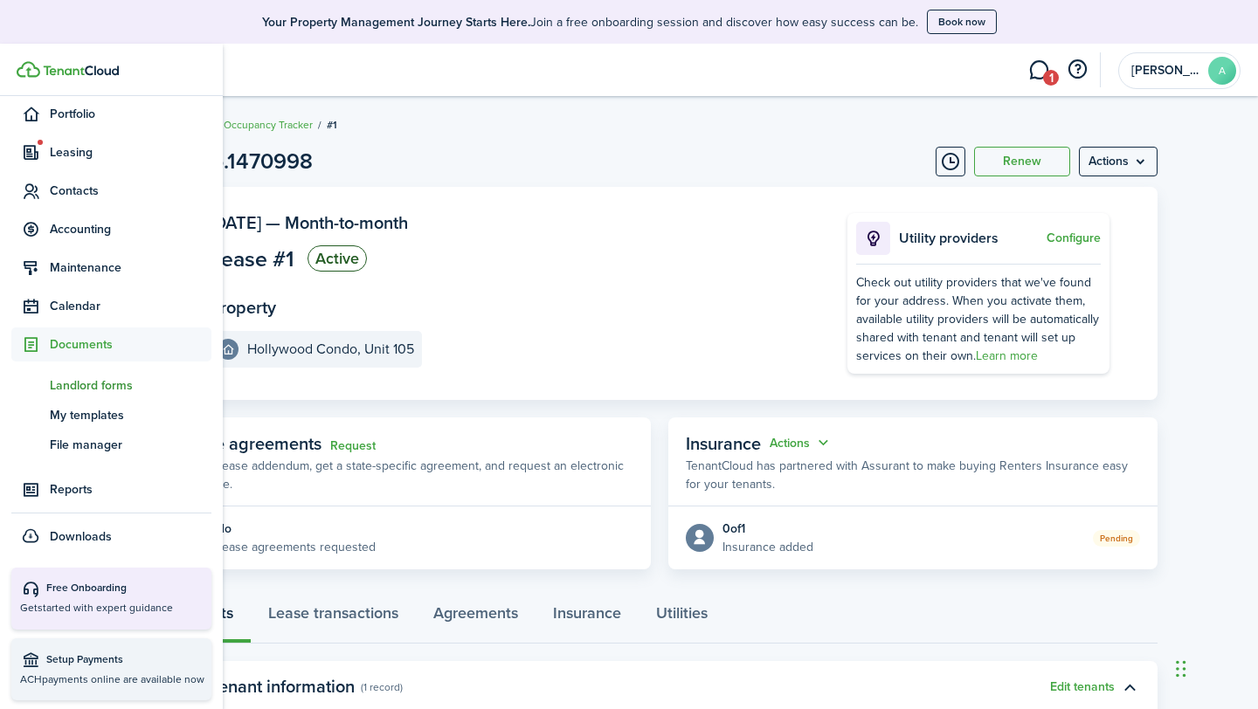
click at [114, 385] on span "Landlord forms" at bounding box center [131, 386] width 162 height 18
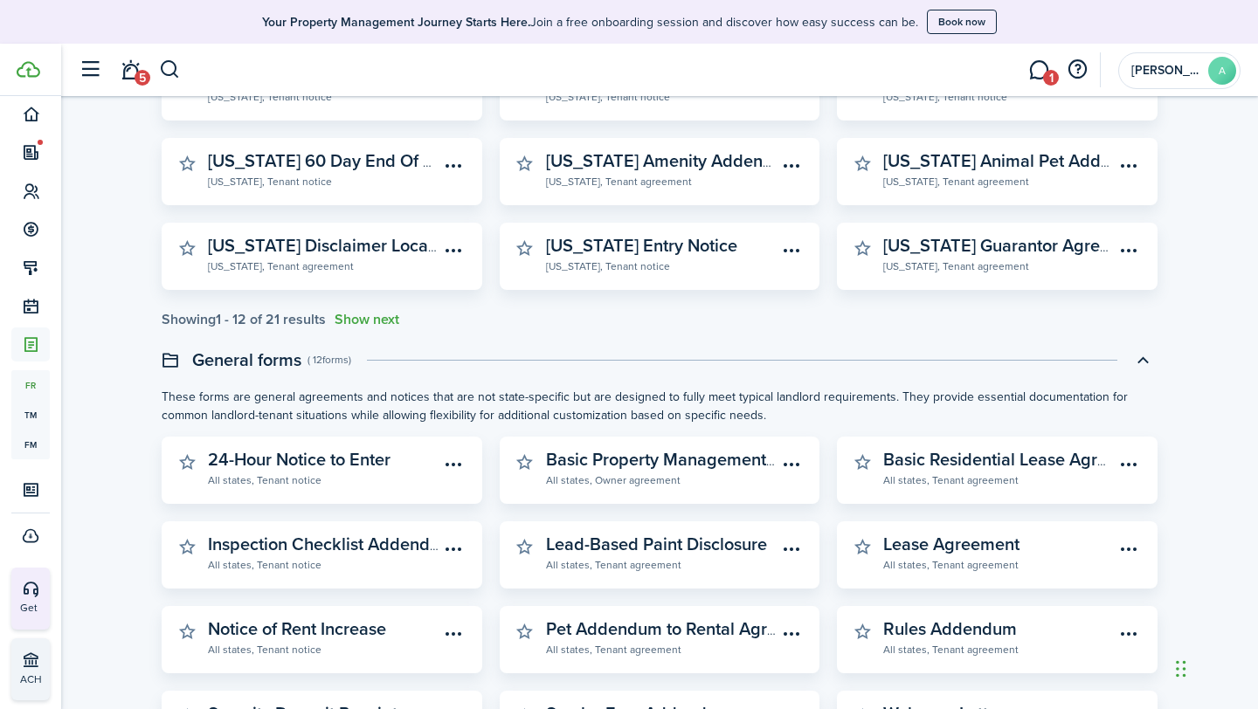
scroll to position [342, 0]
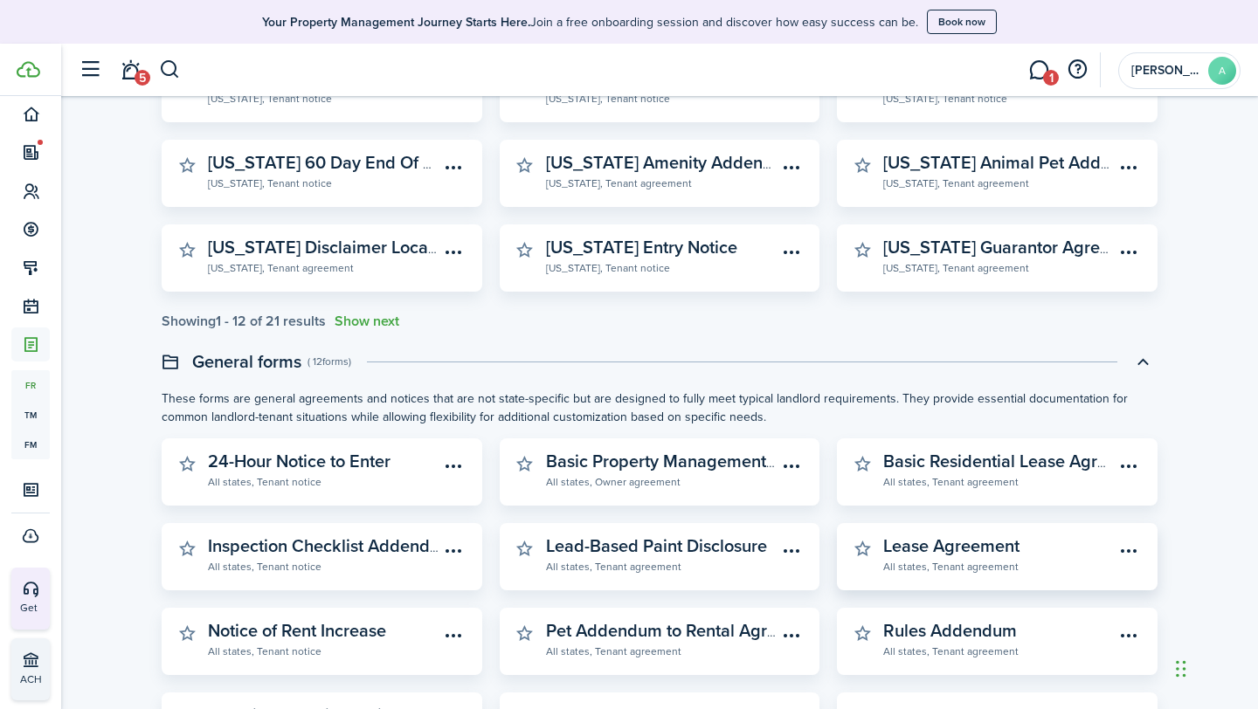
click at [903, 570] on widget-stats-subtitle "All states, Tenant agreement" at bounding box center [999, 565] width 232 height 17
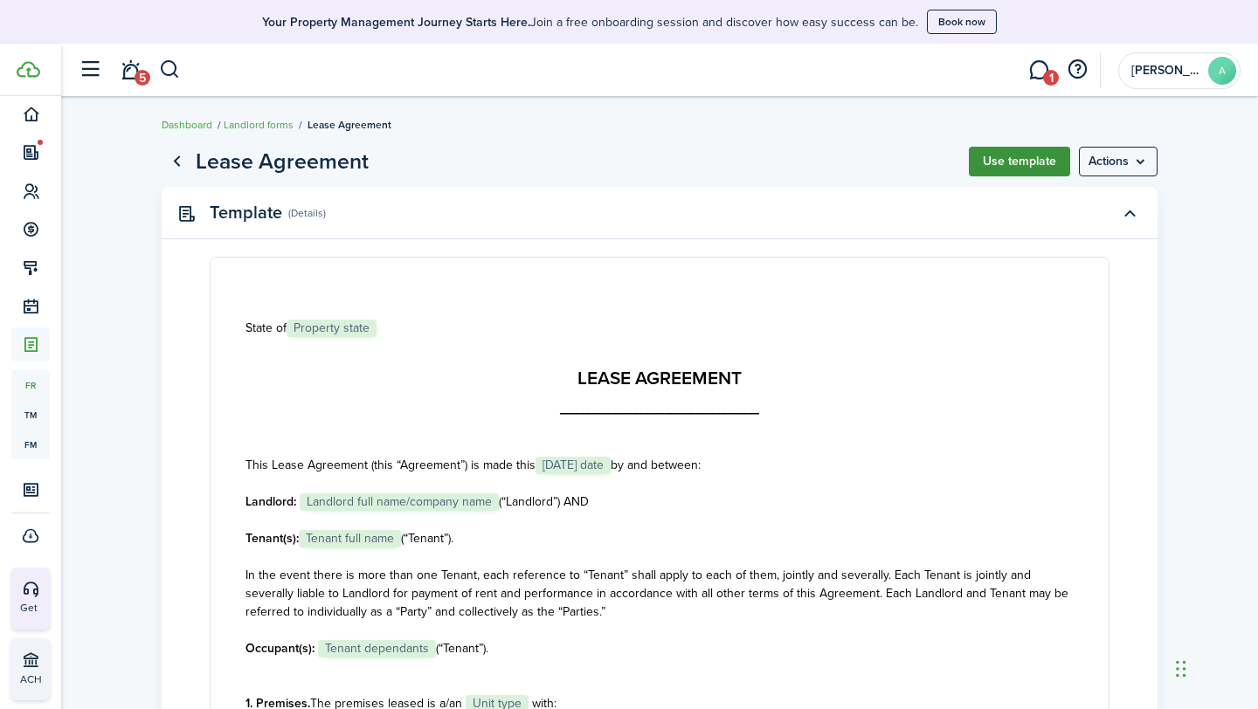
click at [1030, 170] on button "Use template" at bounding box center [1019, 162] width 101 height 30
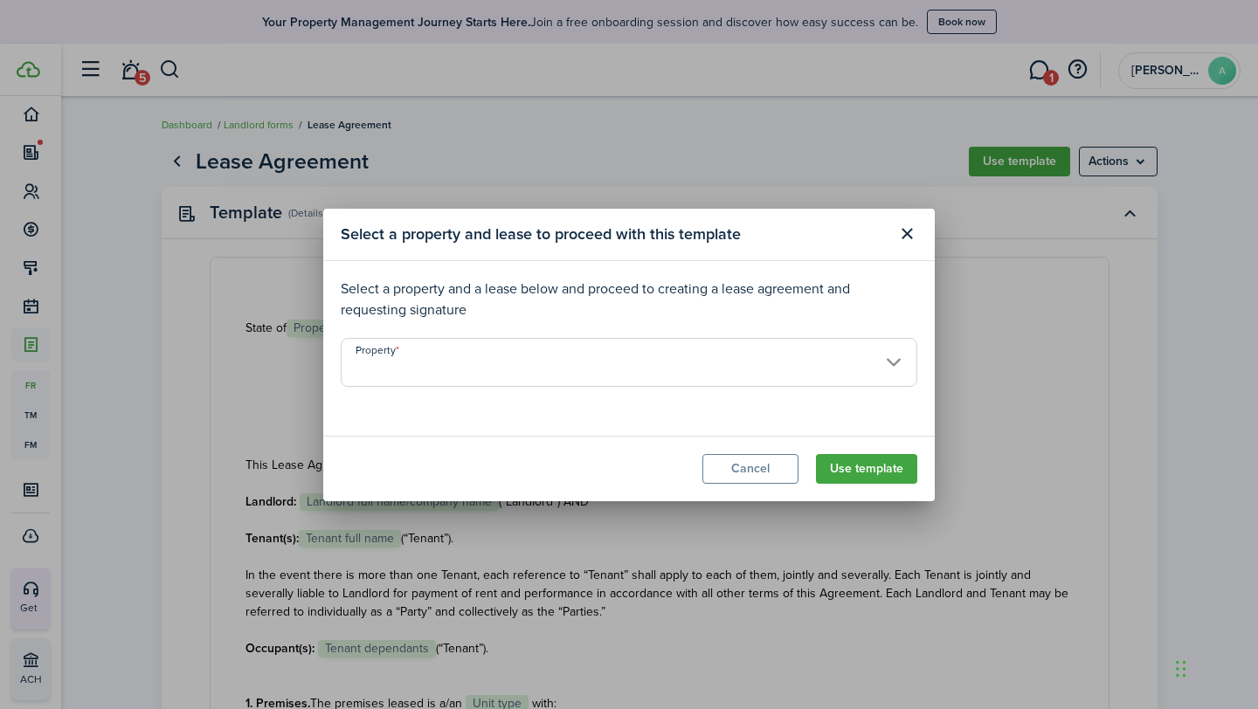
click at [605, 347] on input "Property" at bounding box center [629, 362] width 577 height 49
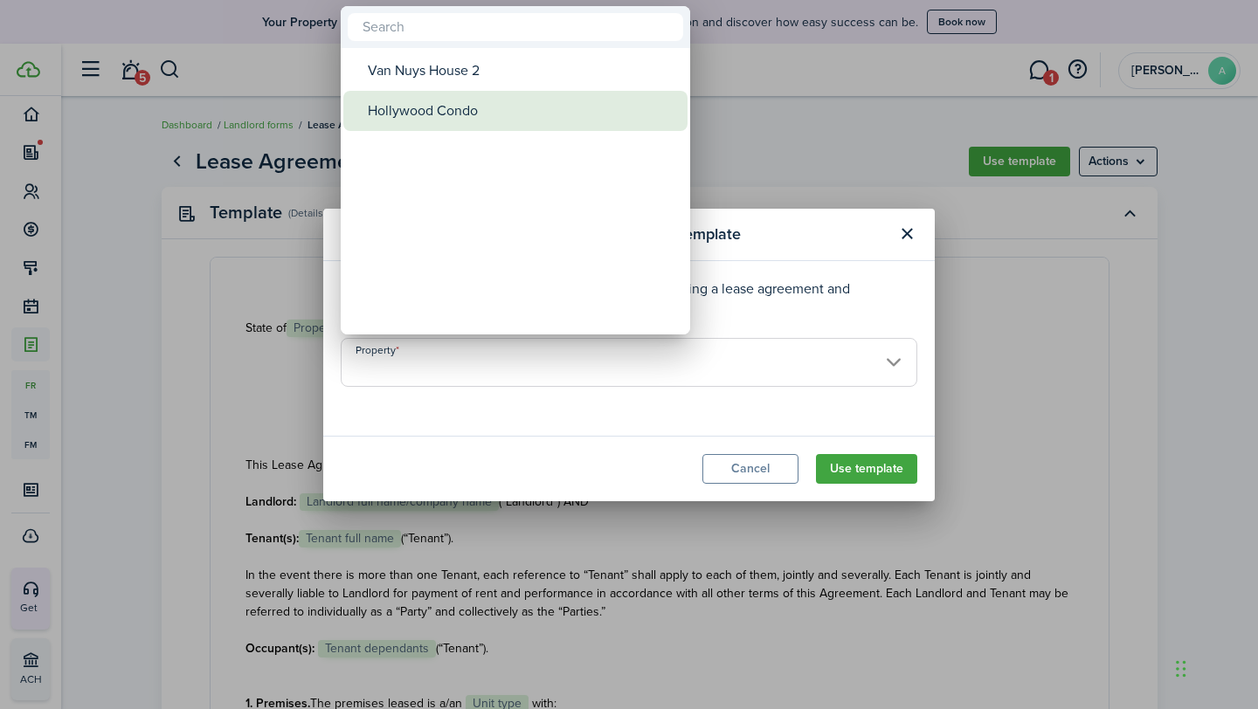
click at [458, 102] on div "Hollywood Condo" at bounding box center [522, 111] width 309 height 40
type input "Hollywood Condo"
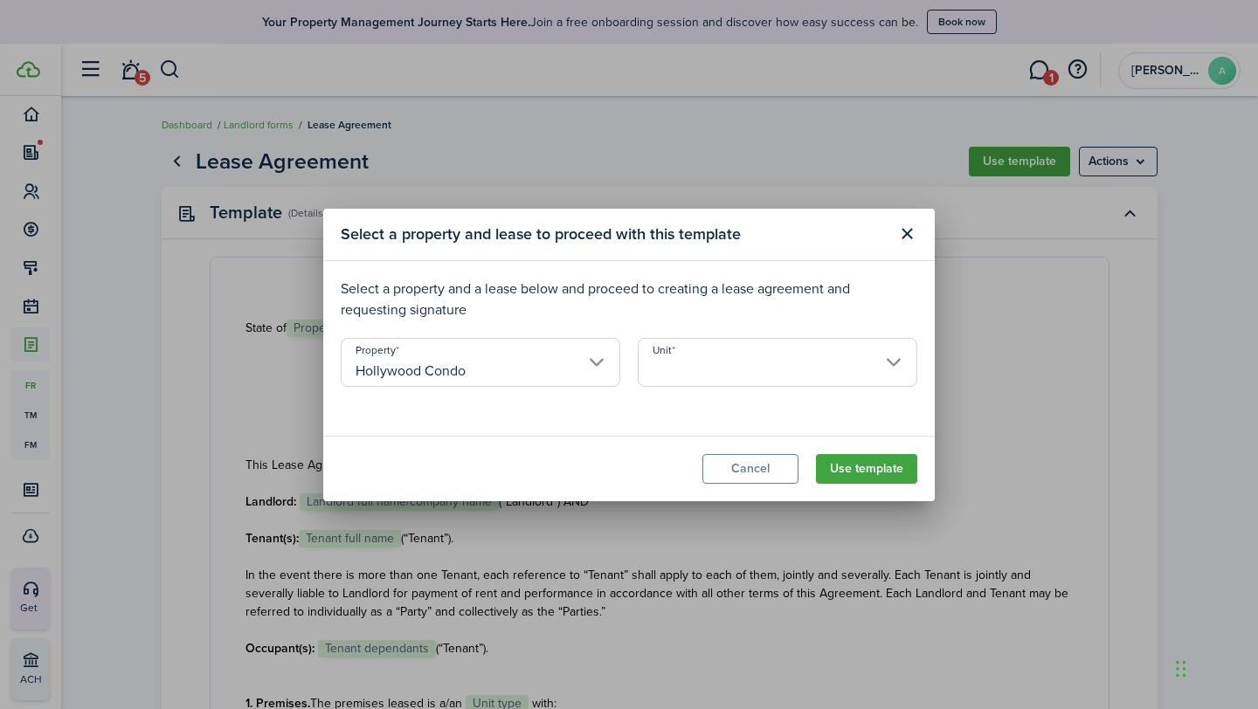
click at [729, 374] on input "Unit" at bounding box center [778, 362] width 280 height 49
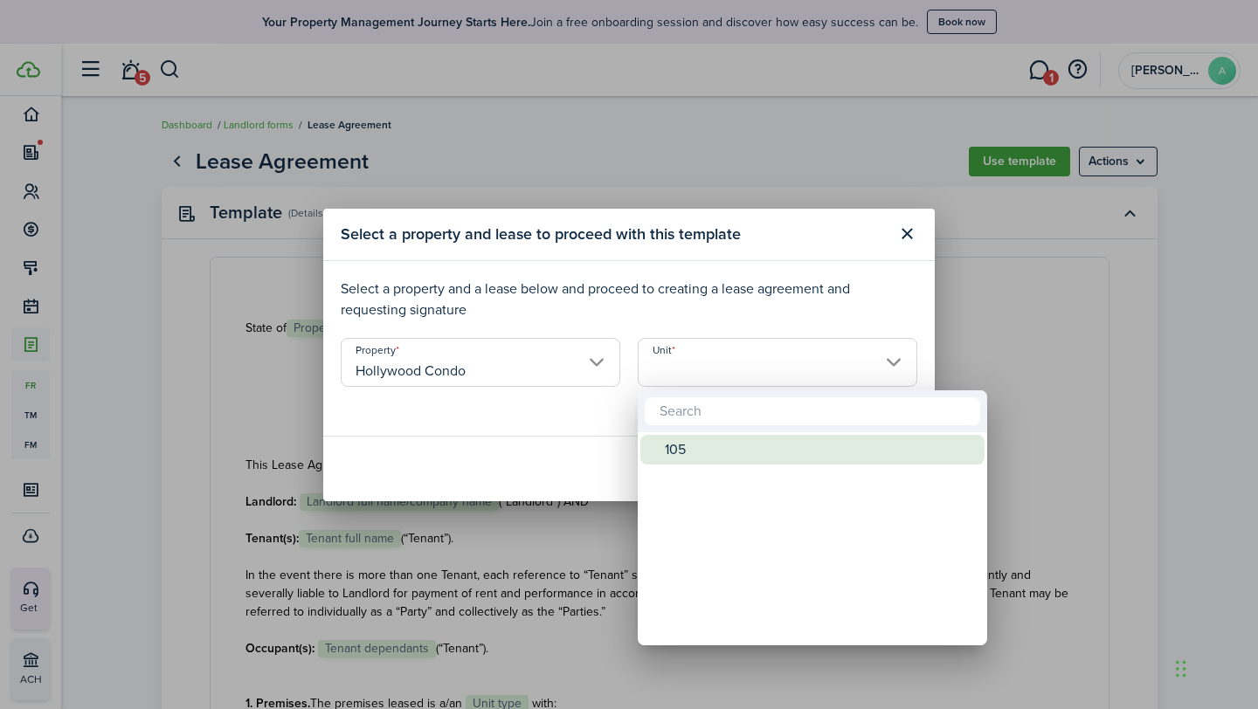
click at [676, 453] on div "105" at bounding box center [819, 450] width 309 height 30
type input "105"
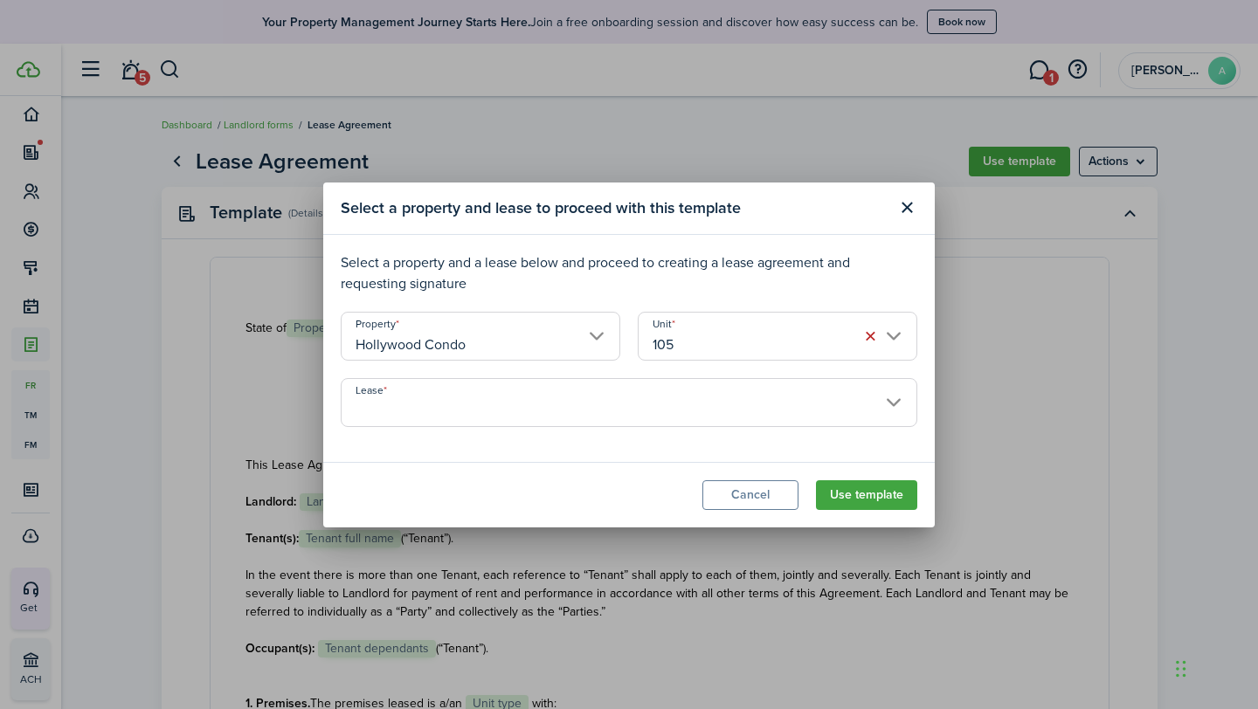
click at [723, 418] on input "Lease" at bounding box center [629, 402] width 577 height 49
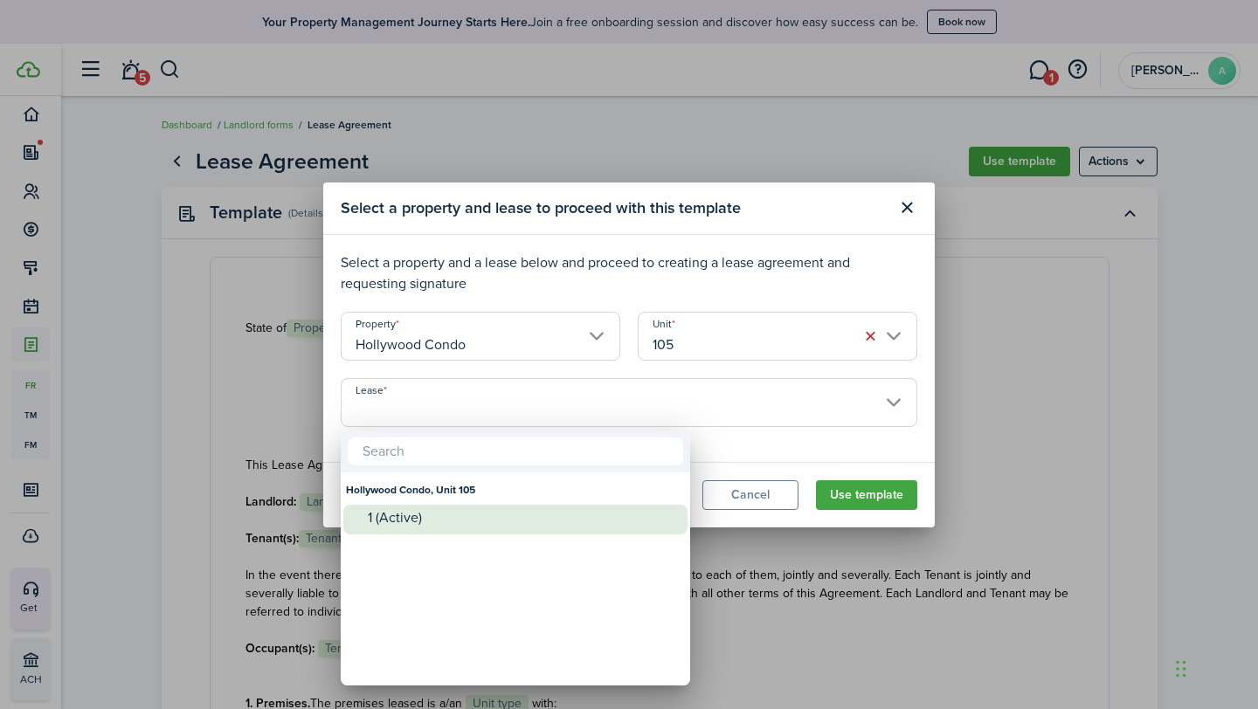
click at [408, 525] on div "1 (Active)" at bounding box center [522, 518] width 309 height 16
type input "Hollywood Condo, Unit 105. Lease #1 (Active)"
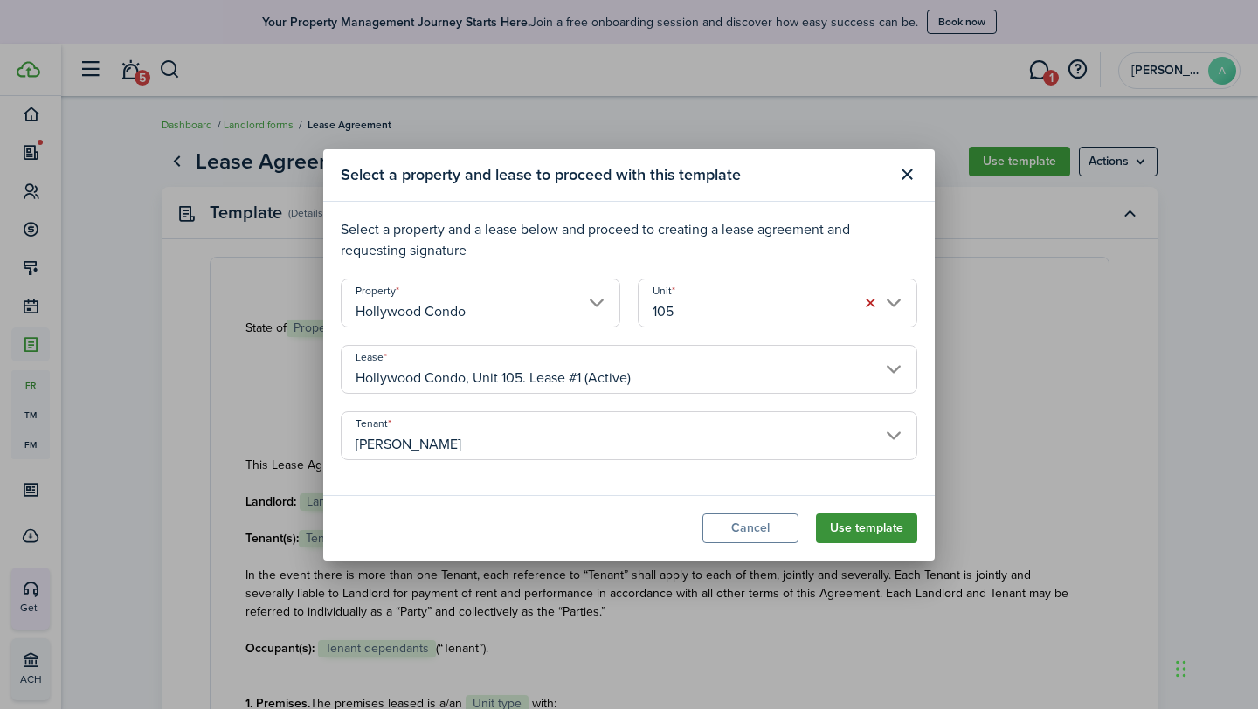
click at [870, 522] on button "Use template" at bounding box center [866, 529] width 101 height 30
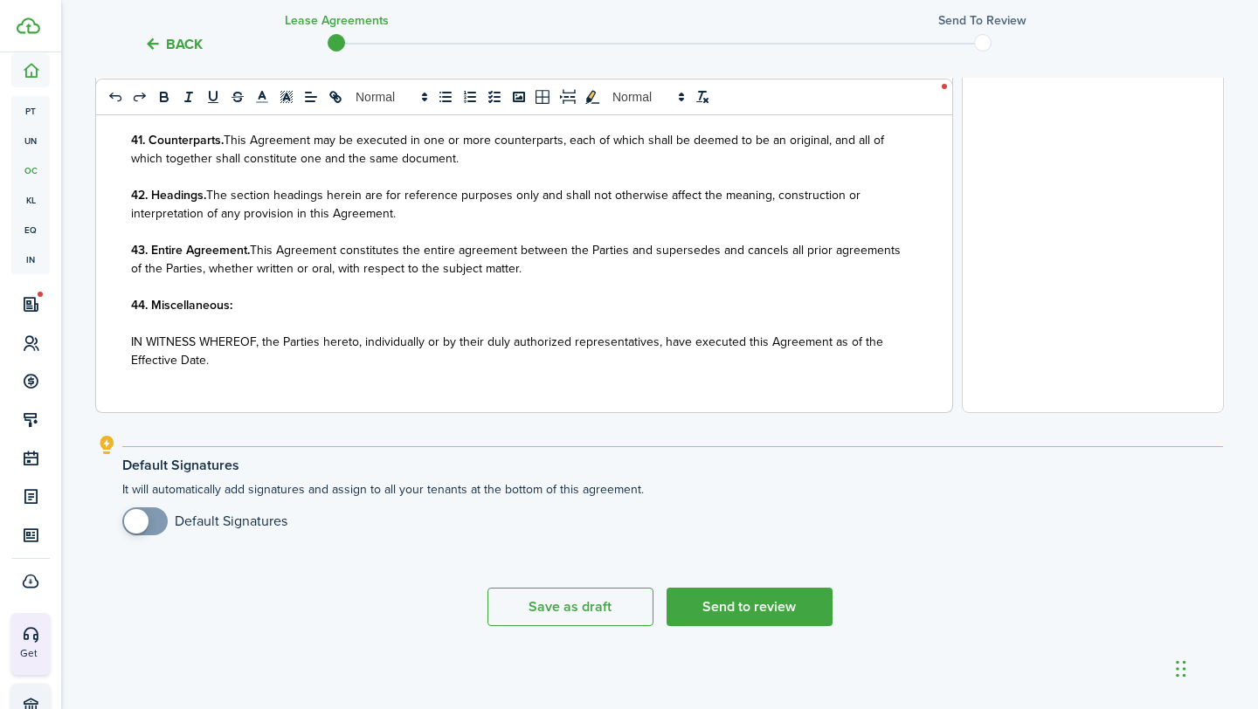
scroll to position [634, 0]
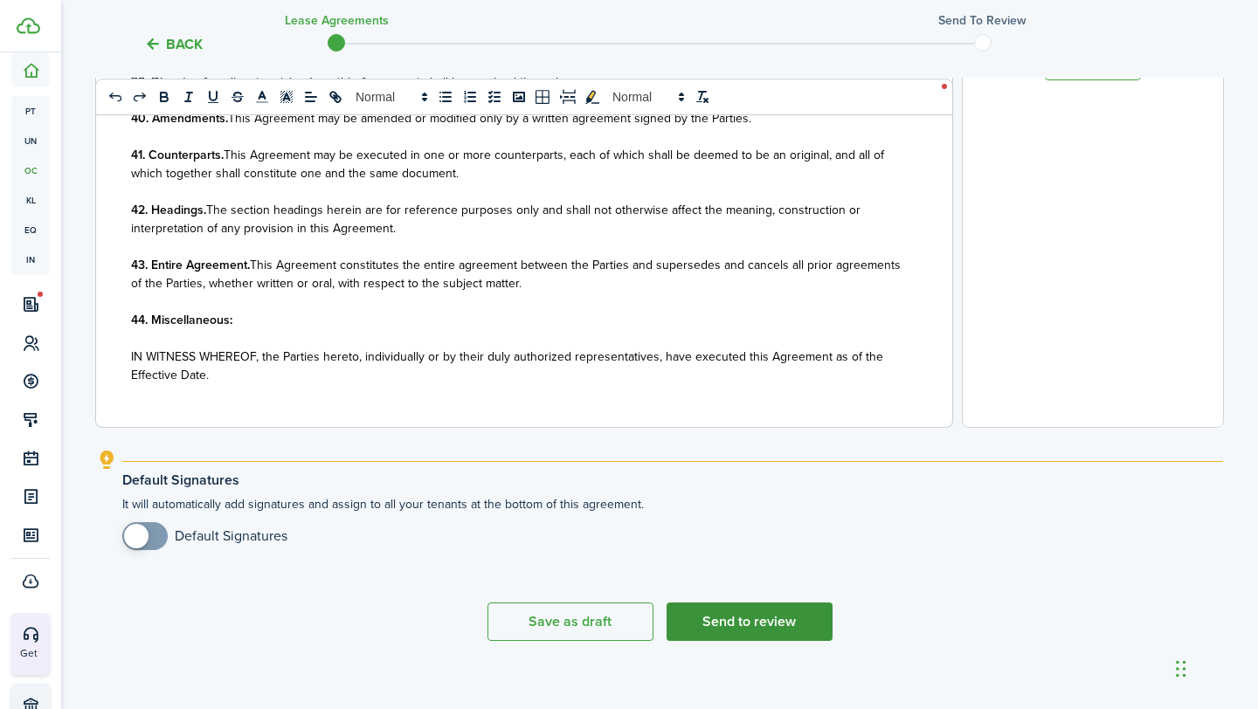
click at [764, 626] on button "Send to review" at bounding box center [750, 622] width 166 height 38
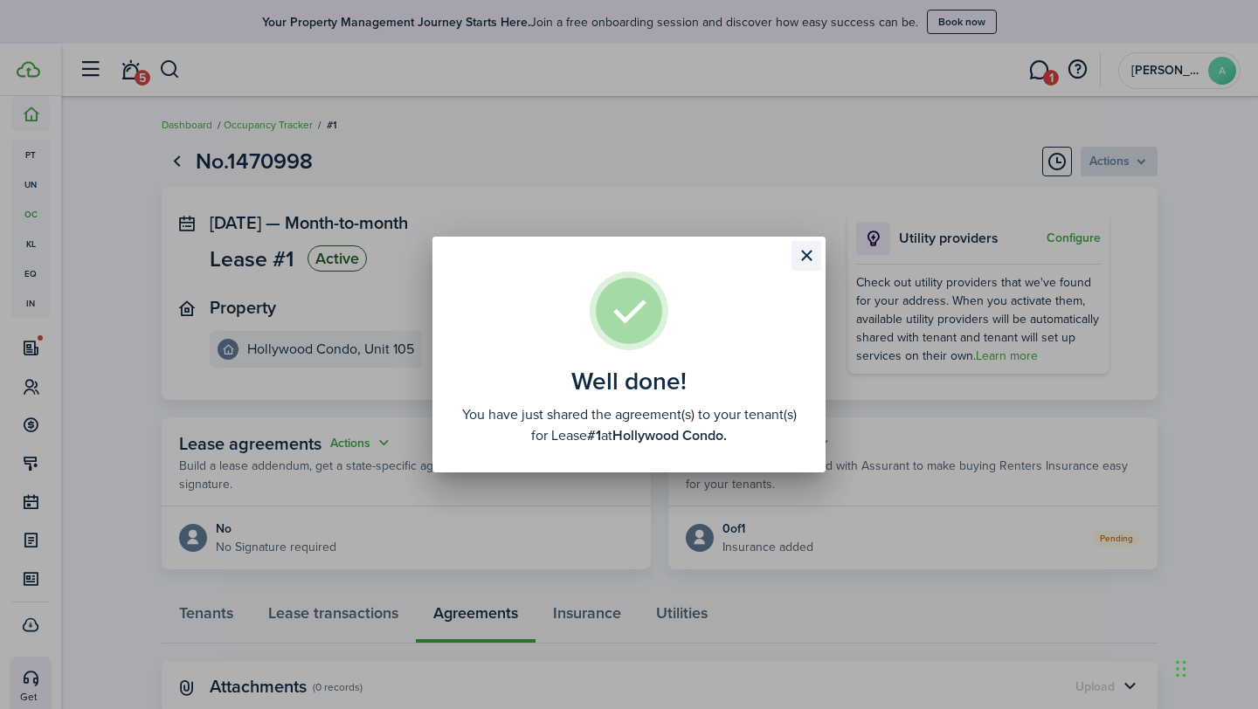
click at [807, 255] on button "Close modal" at bounding box center [807, 256] width 30 height 30
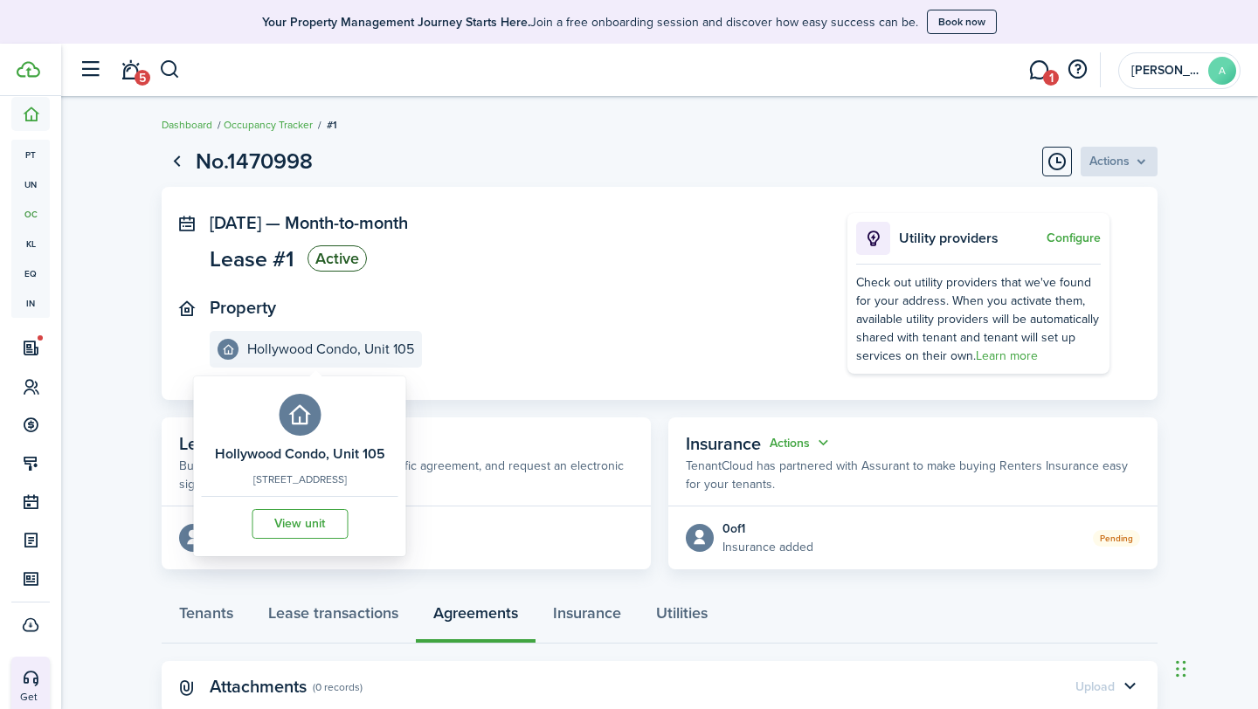
click at [290, 354] on e-details-info-title "Hollywood Condo, Unit 105" at bounding box center [330, 350] width 167 height 16
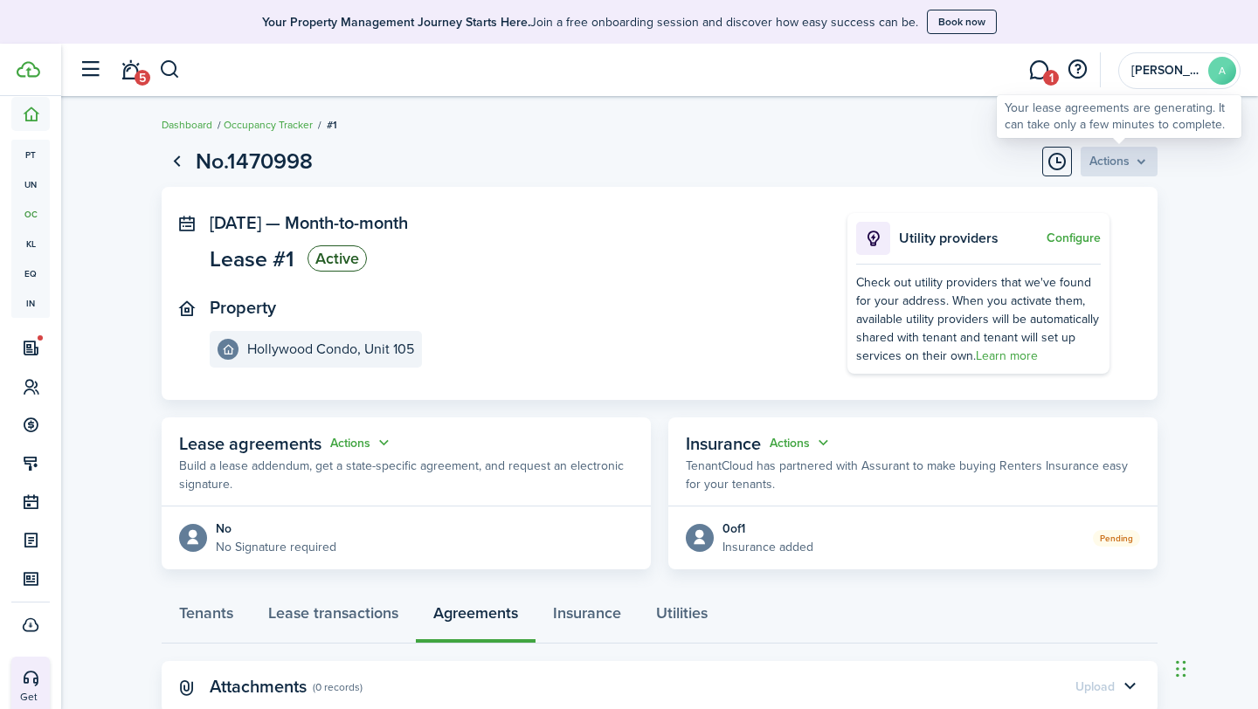
click at [1121, 163] on div "Actions" at bounding box center [1119, 162] width 77 height 30
click at [1139, 162] on div "Actions" at bounding box center [1119, 162] width 77 height 30
click at [1050, 167] on button "Timeline" at bounding box center [1057, 162] width 30 height 30
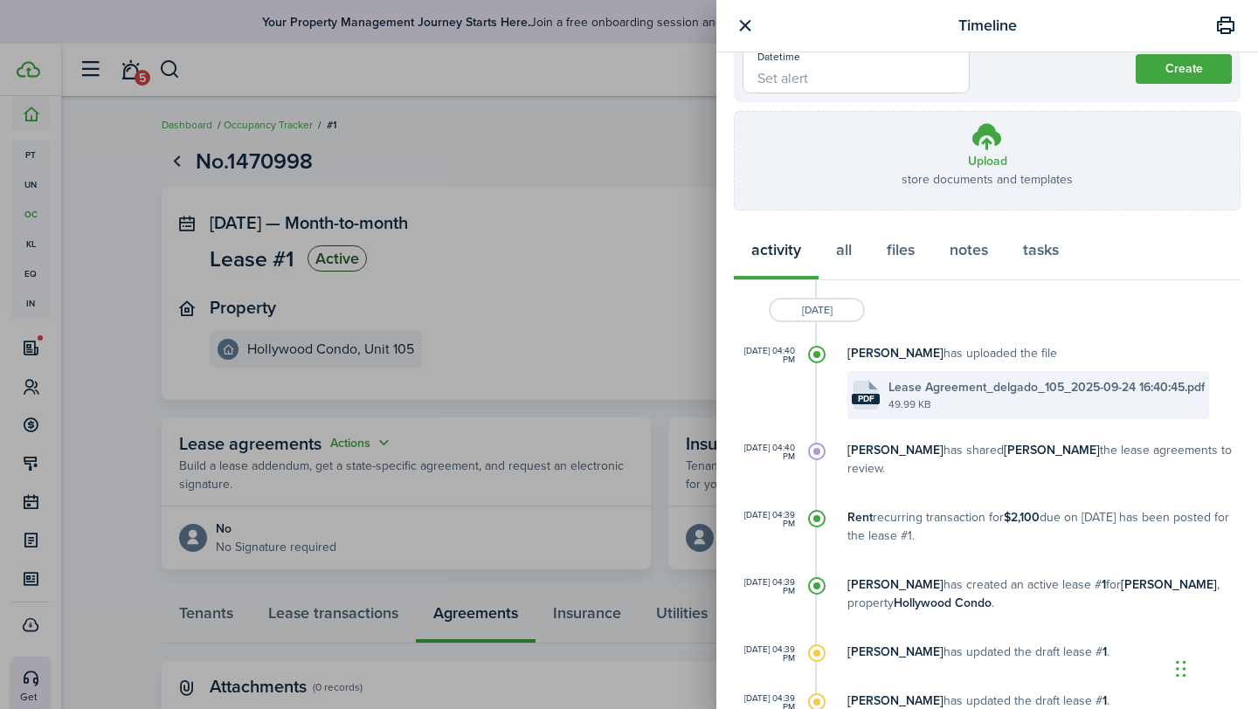
scroll to position [281, 0]
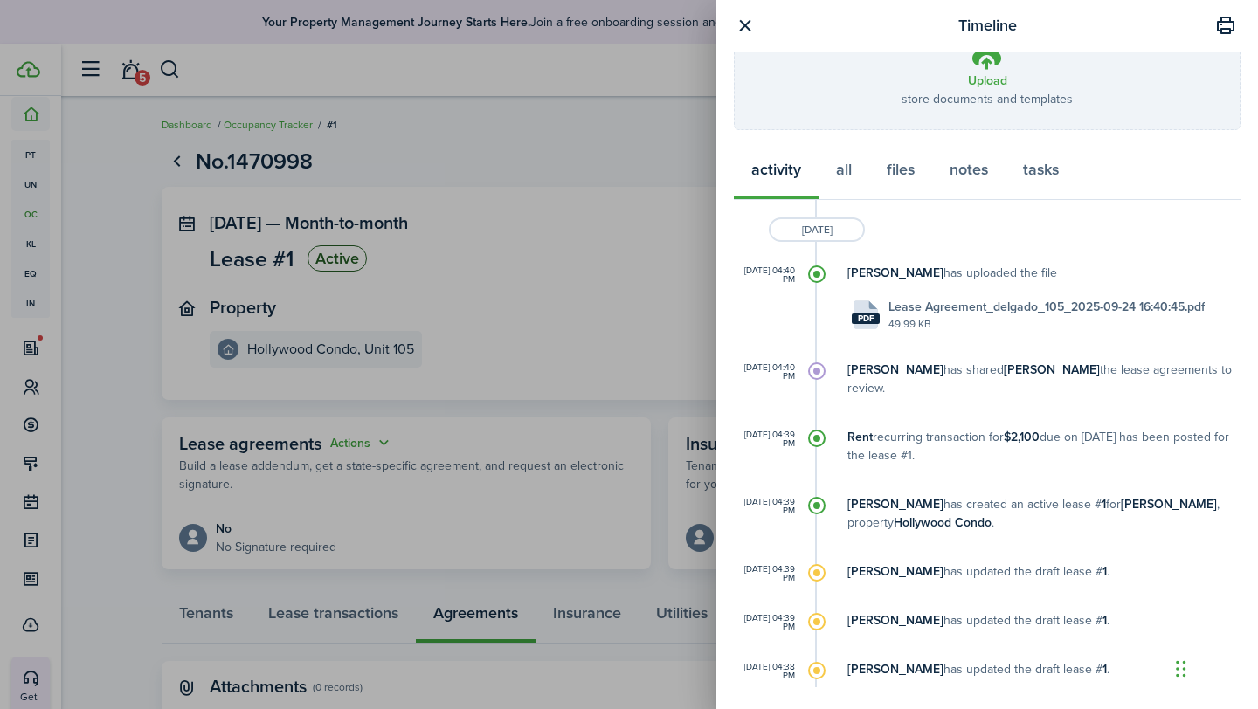
click at [742, 22] on button "button" at bounding box center [745, 26] width 22 height 22
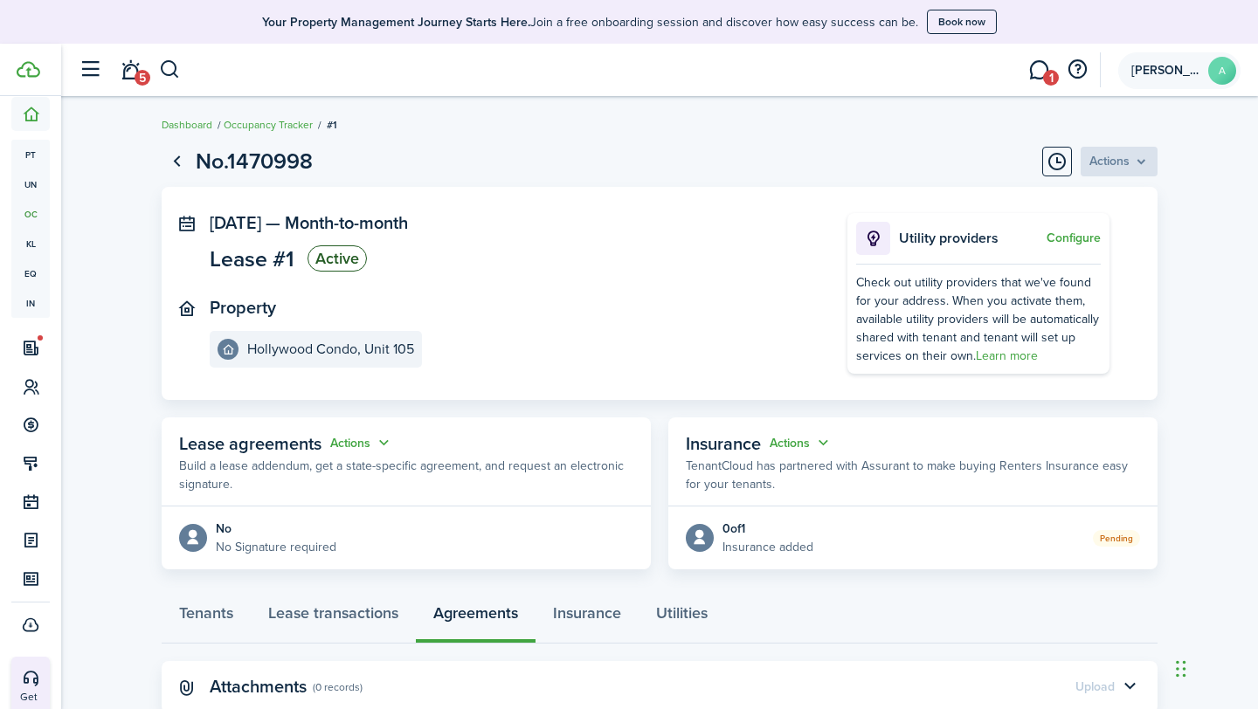
click at [1213, 73] on avatar-text "A" at bounding box center [1222, 71] width 28 height 28
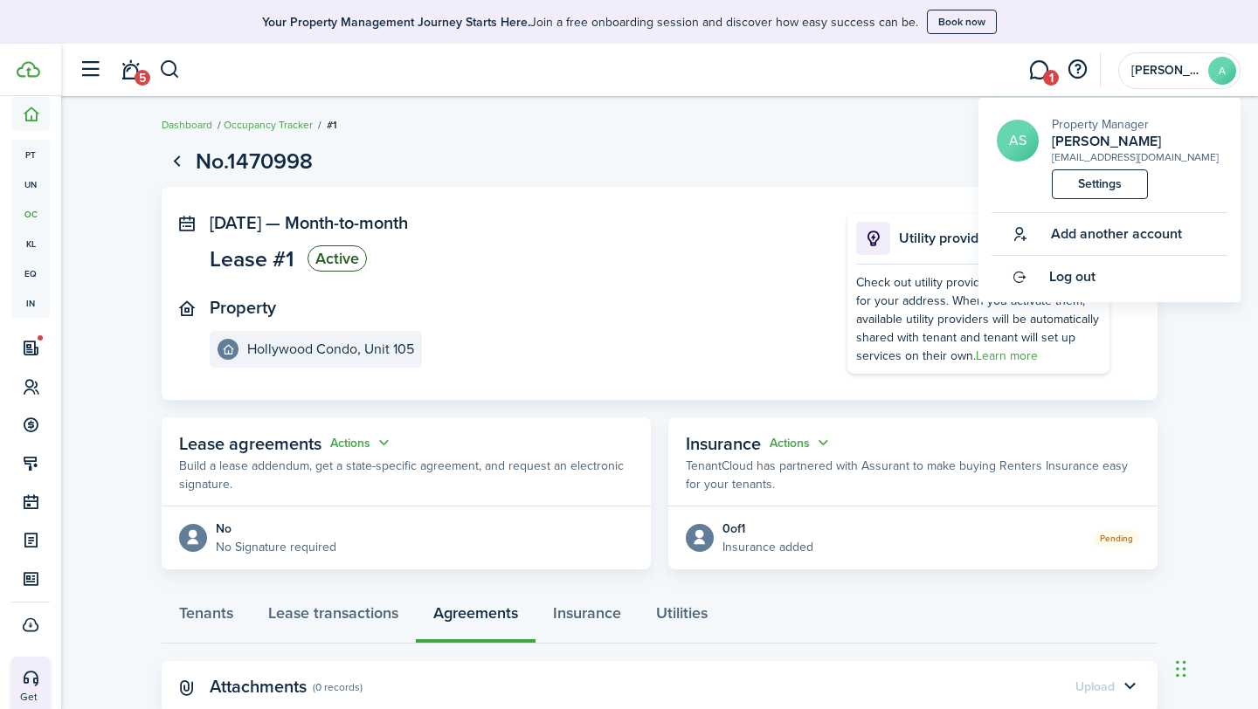
click at [920, 152] on page-view-header "No.1470998 Actions" at bounding box center [660, 161] width 996 height 33
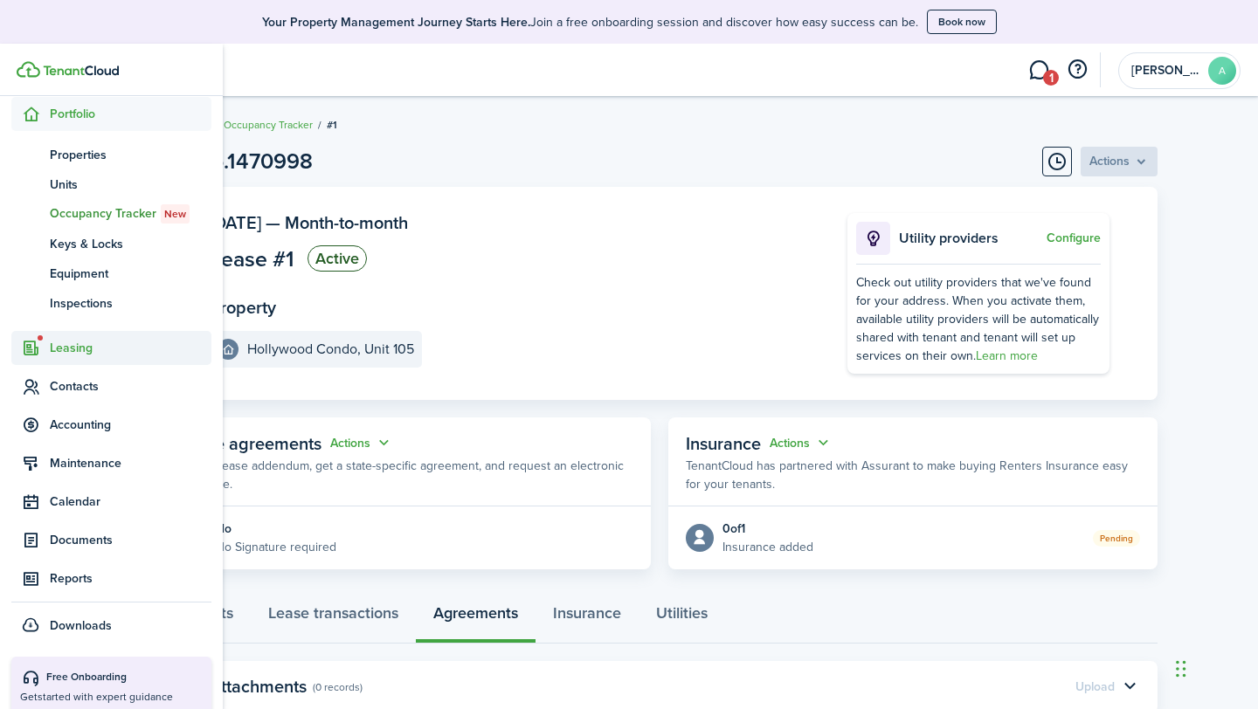
click at [53, 348] on span "Leasing" at bounding box center [131, 348] width 162 height 18
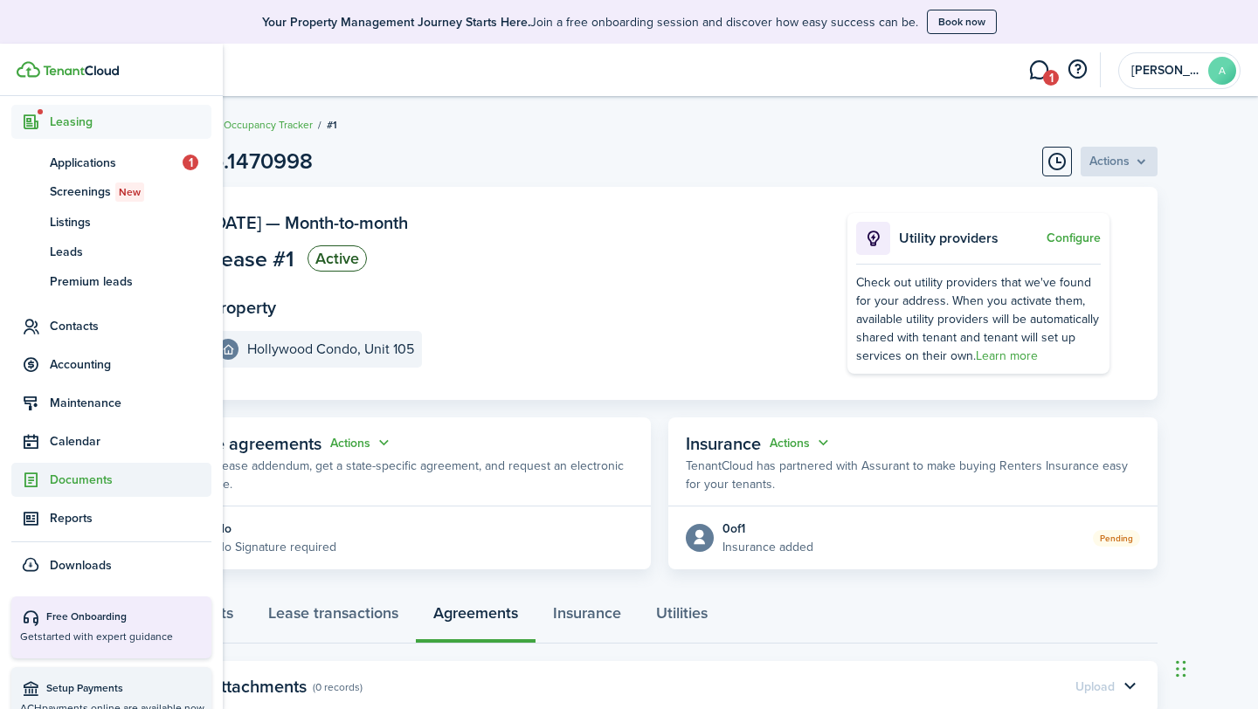
scroll to position [246, 0]
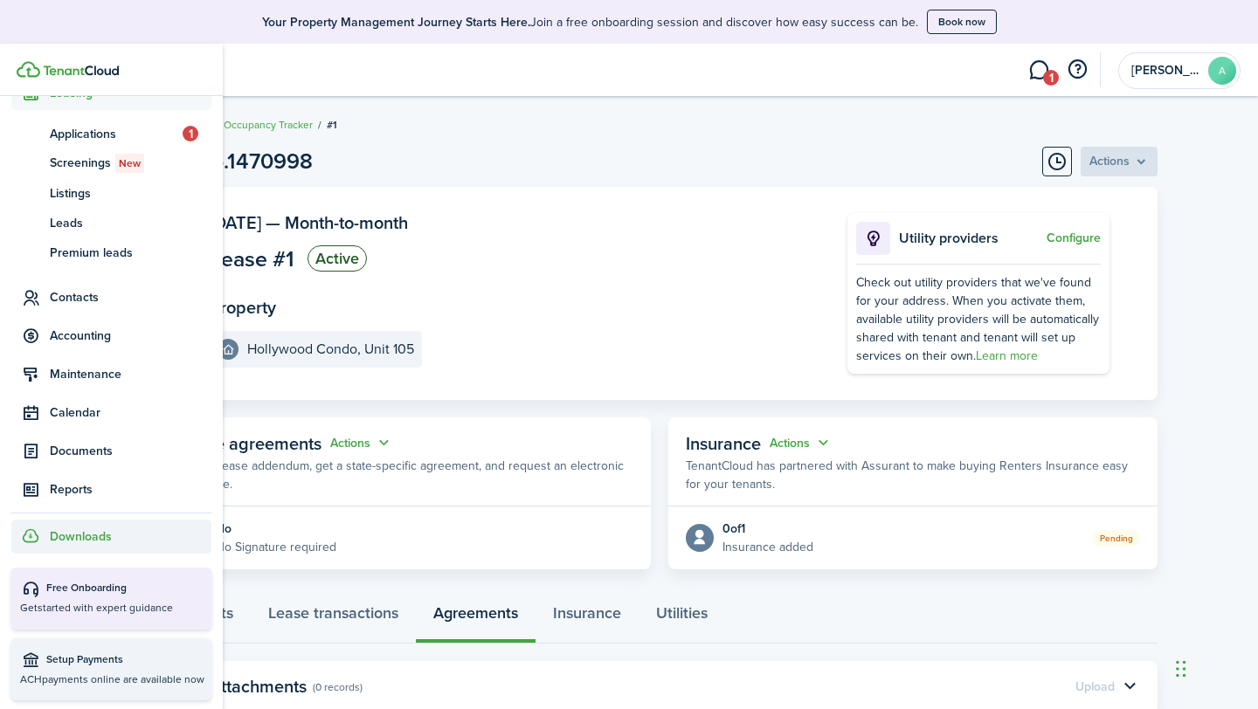
click at [93, 536] on span "Downloads" at bounding box center [81, 537] width 62 height 18
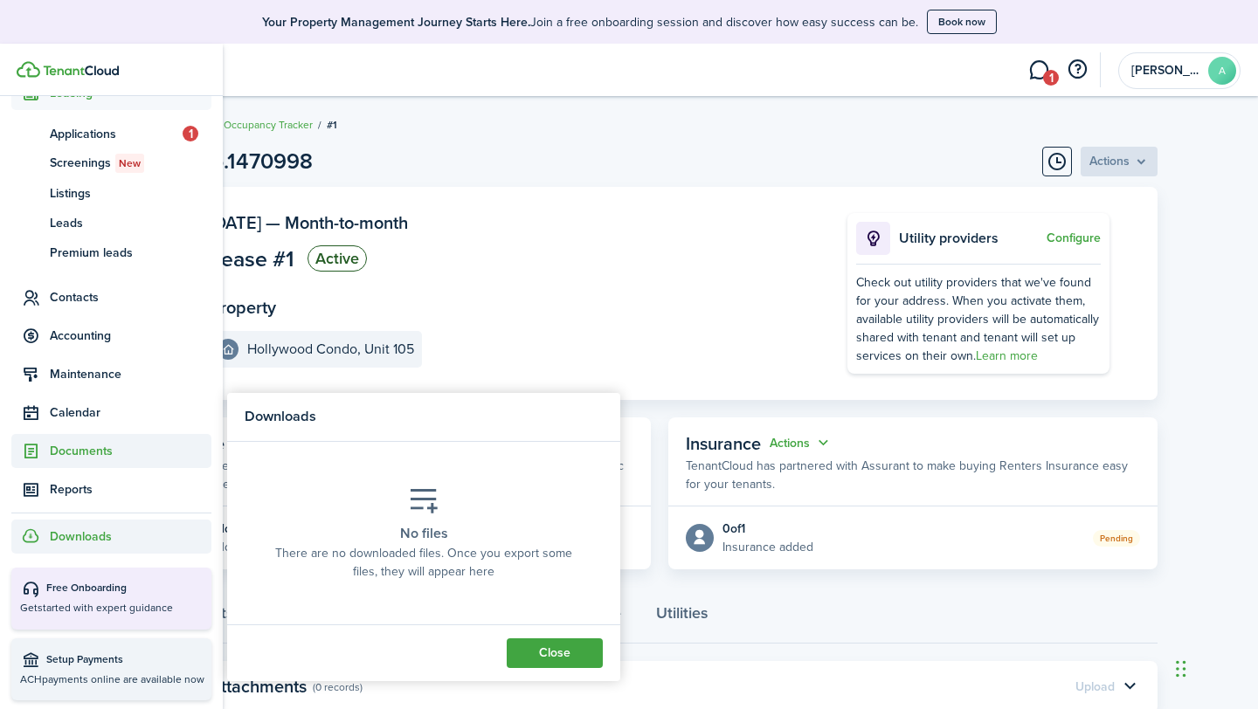
click at [100, 452] on span "Documents" at bounding box center [131, 451] width 162 height 18
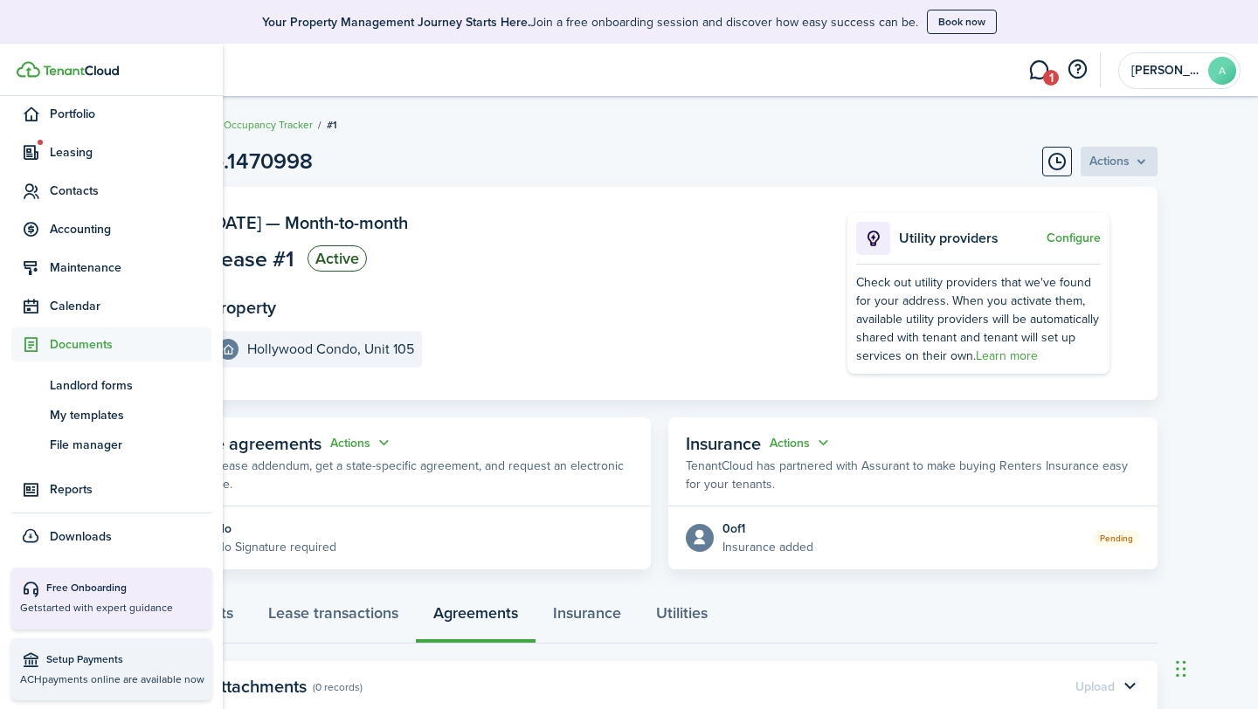
scroll to position [187, 0]
click at [104, 384] on span "Landlord forms" at bounding box center [131, 386] width 162 height 18
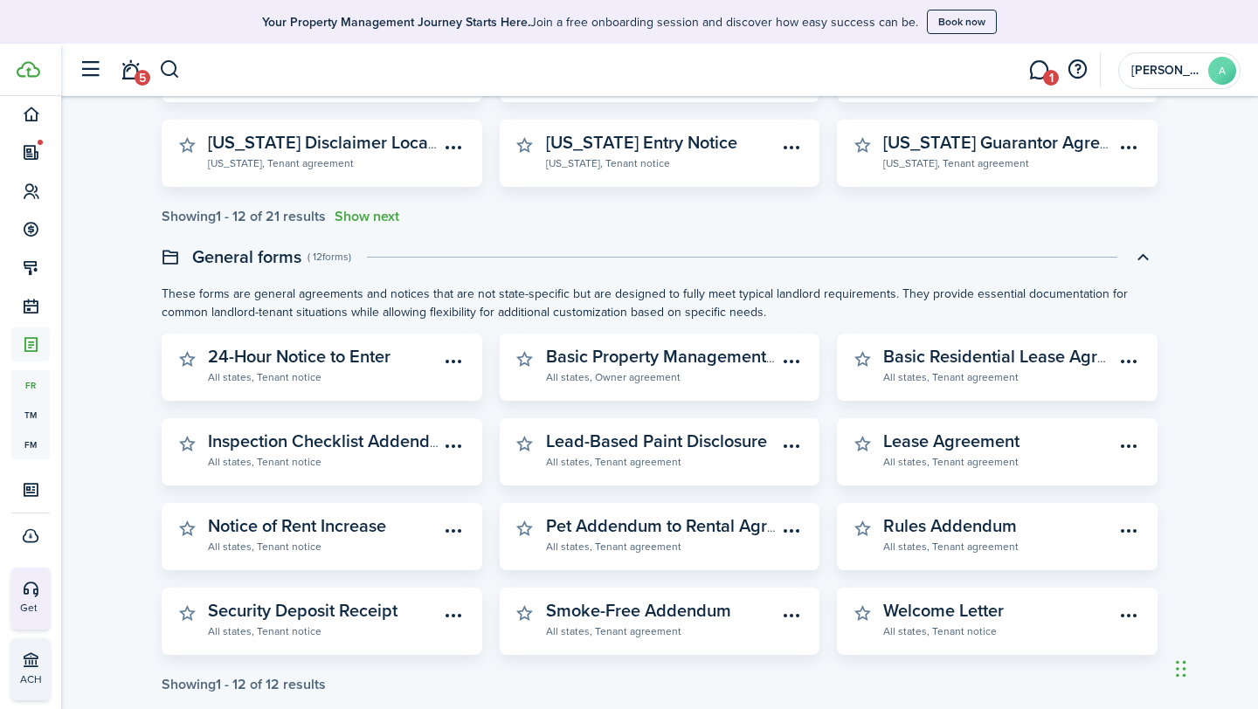
scroll to position [448, 0]
click at [917, 447] on widget-stats-description "Lease Agreement" at bounding box center [951, 440] width 136 height 26
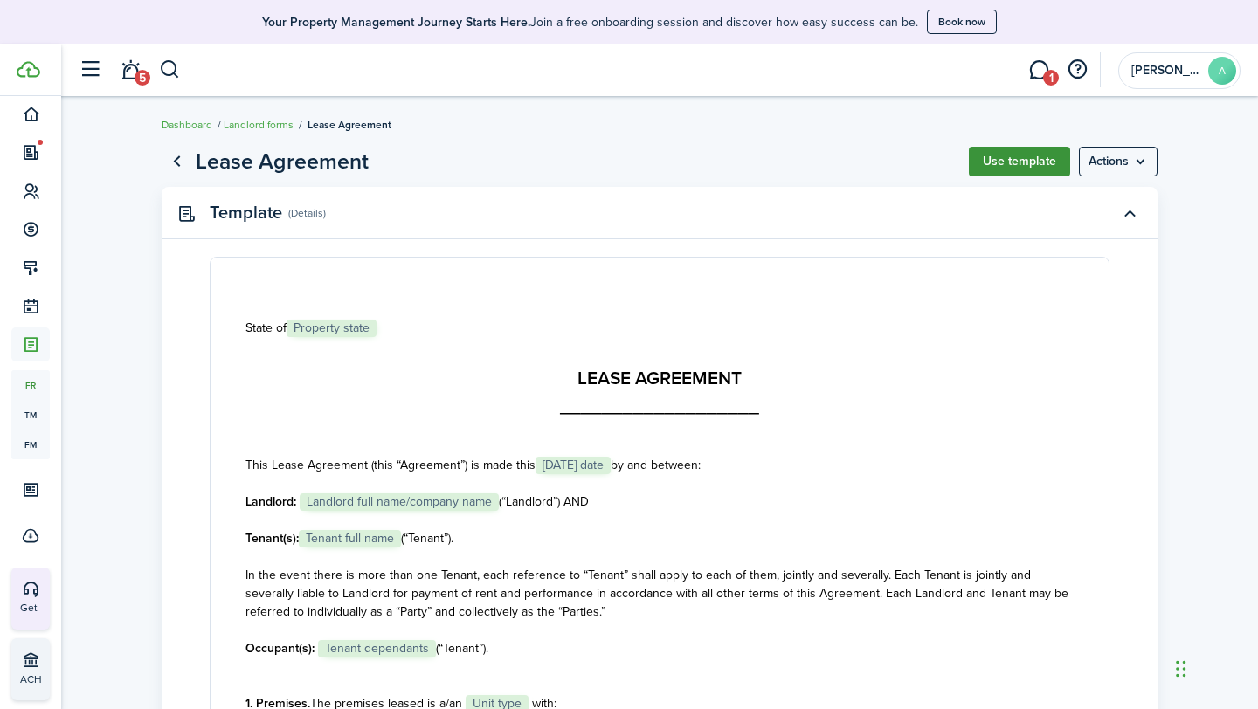
click at [1031, 172] on button "Use template" at bounding box center [1019, 162] width 101 height 30
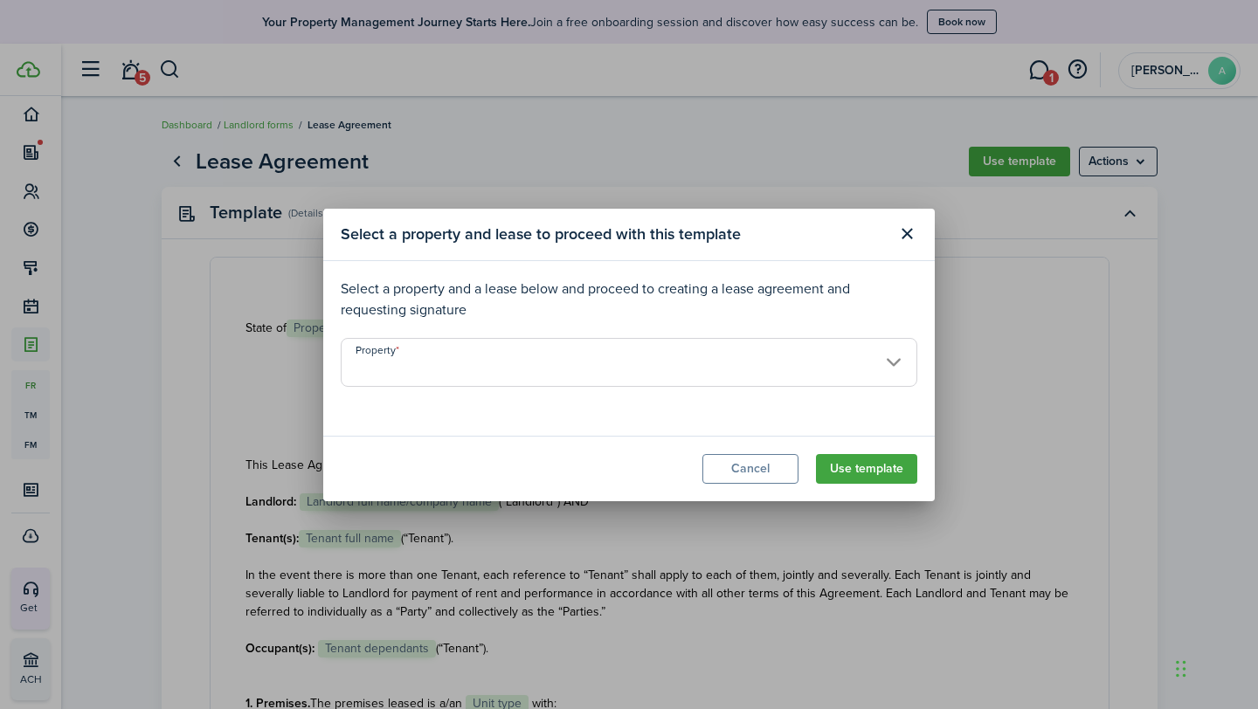
click at [646, 358] on input "Property" at bounding box center [629, 362] width 577 height 49
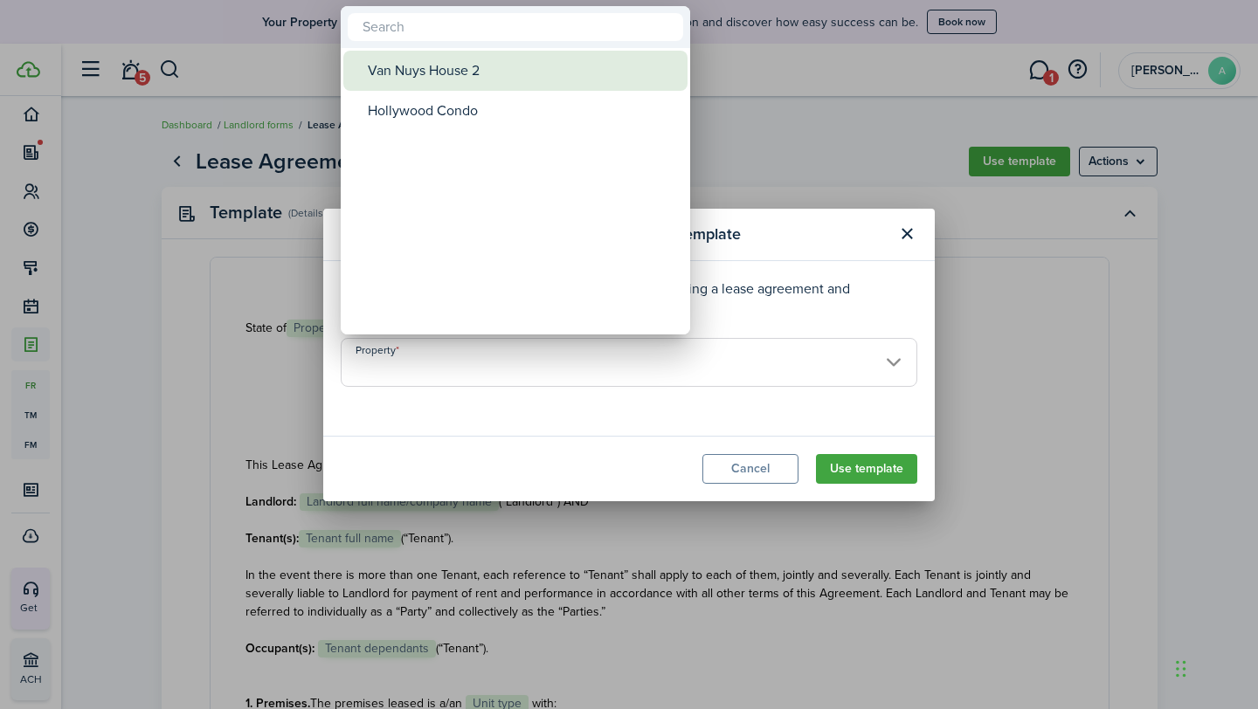
click at [487, 69] on div "Van Nuys House 2" at bounding box center [522, 71] width 309 height 40
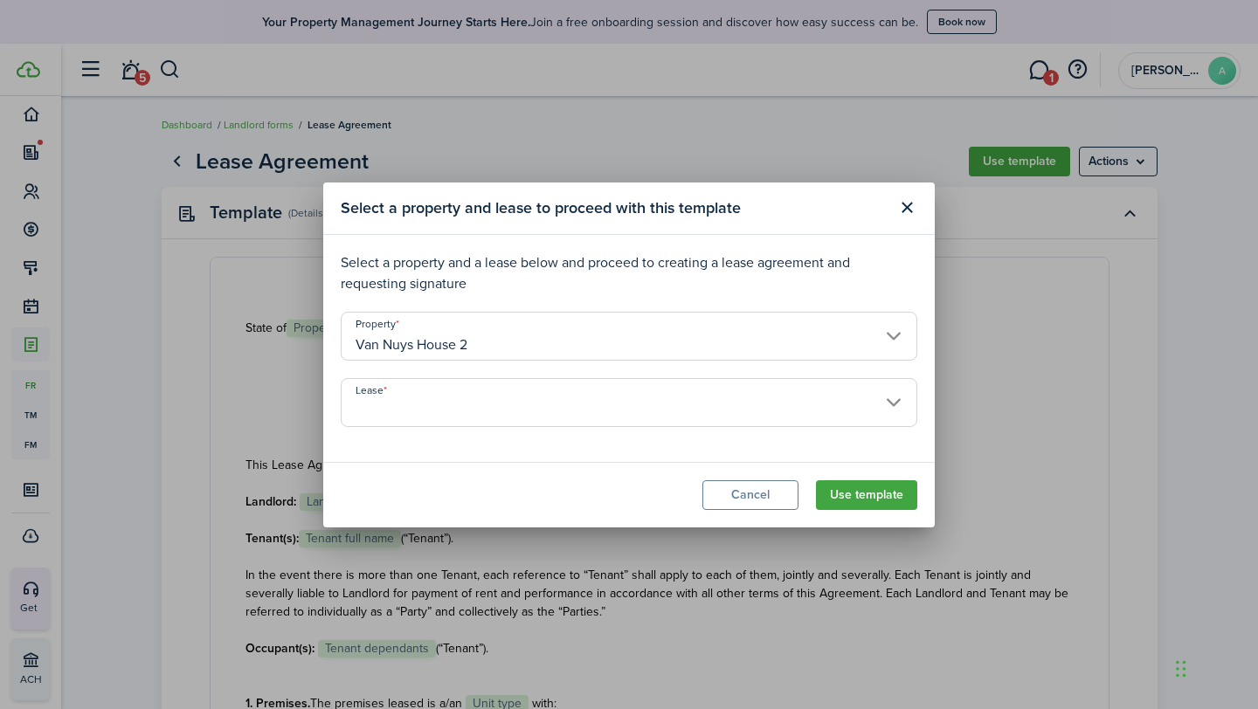
click at [567, 330] on input "Van Nuys House 2" at bounding box center [629, 336] width 577 height 49
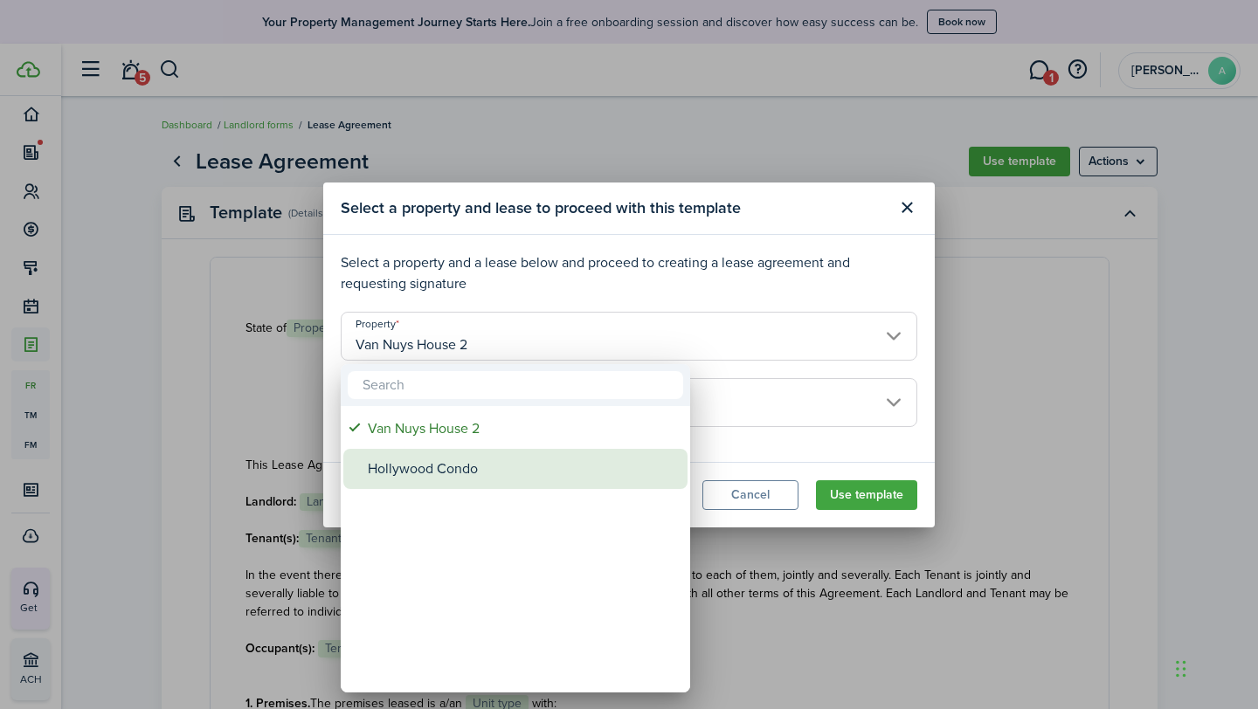
click at [453, 473] on div "Hollywood Condo" at bounding box center [522, 469] width 309 height 40
type input "Hollywood Condo"
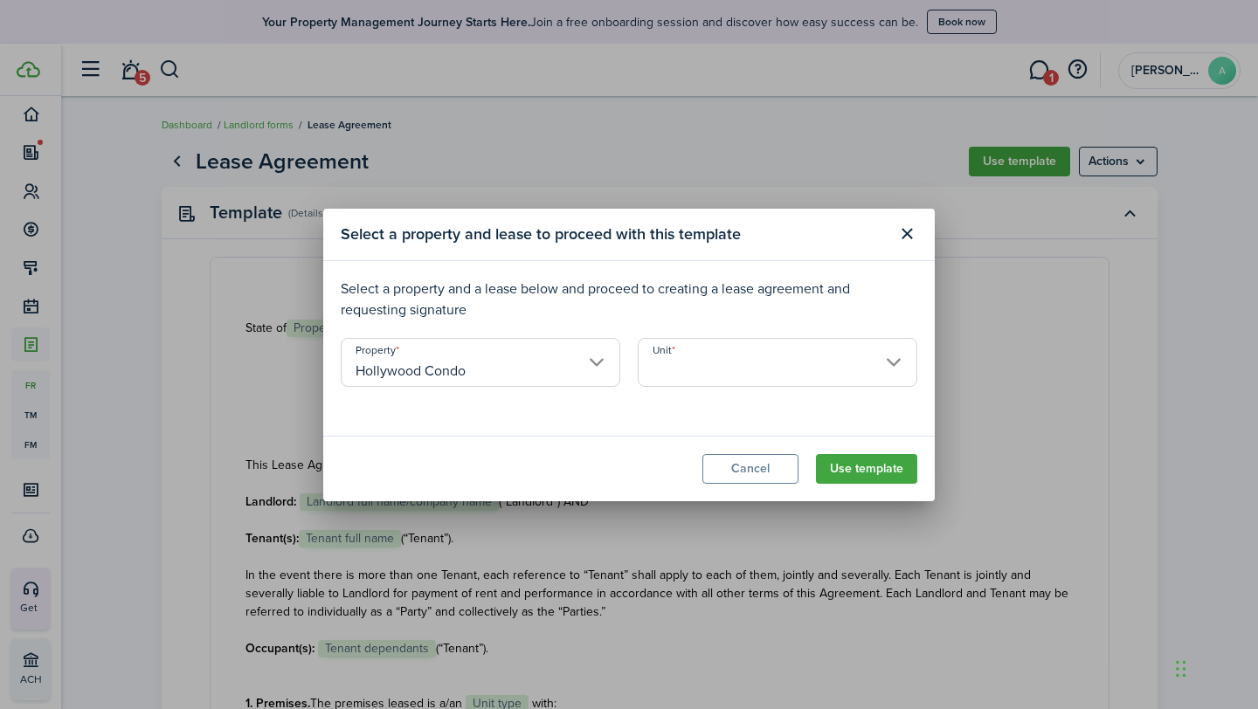
click at [686, 368] on input "Unit" at bounding box center [778, 362] width 280 height 49
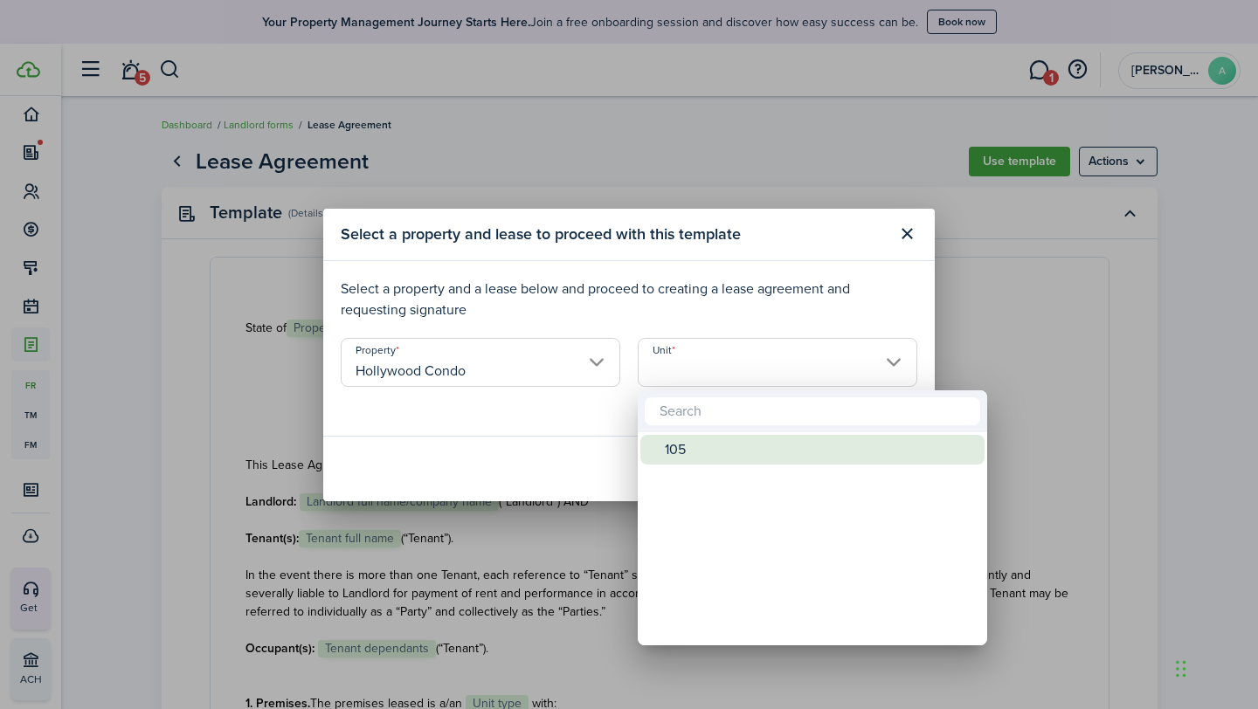
click at [673, 445] on div "105" at bounding box center [819, 450] width 309 height 30
type input "105"
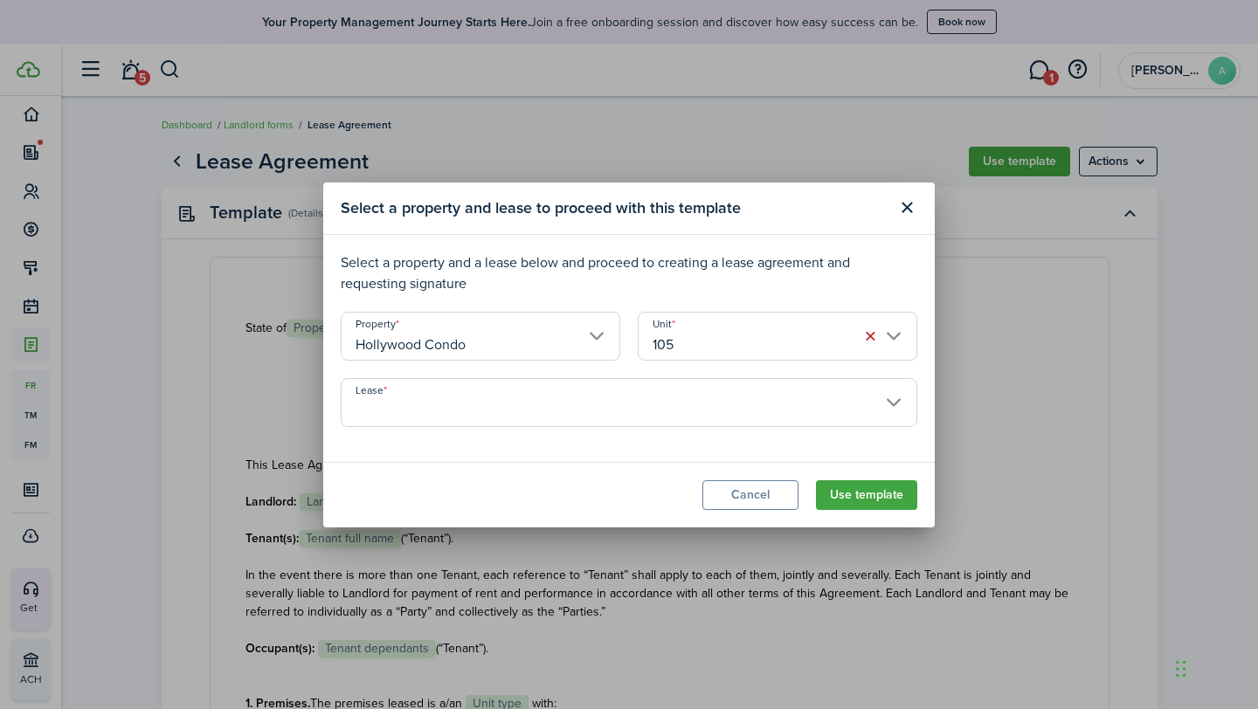
click at [626, 418] on input "Lease" at bounding box center [629, 402] width 577 height 49
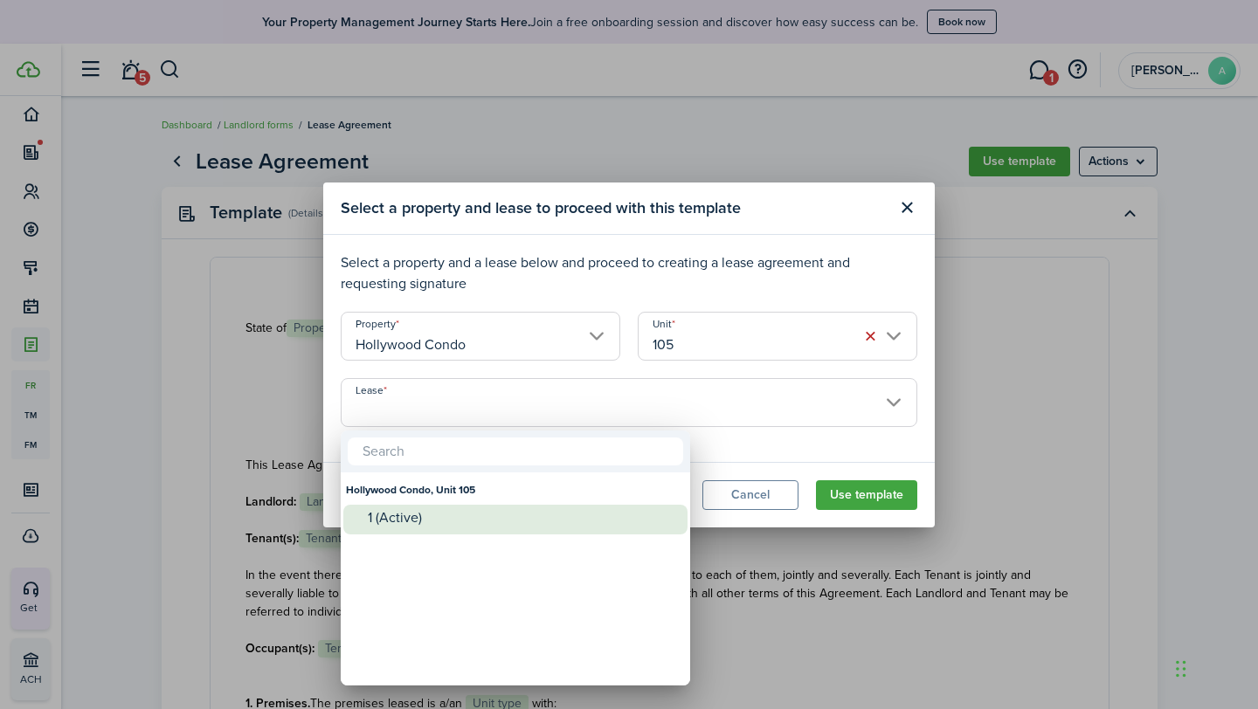
click at [422, 510] on div "1 (Active)" at bounding box center [522, 518] width 309 height 16
type input "Hollywood Condo, Unit 105. Lease #1 (Active)"
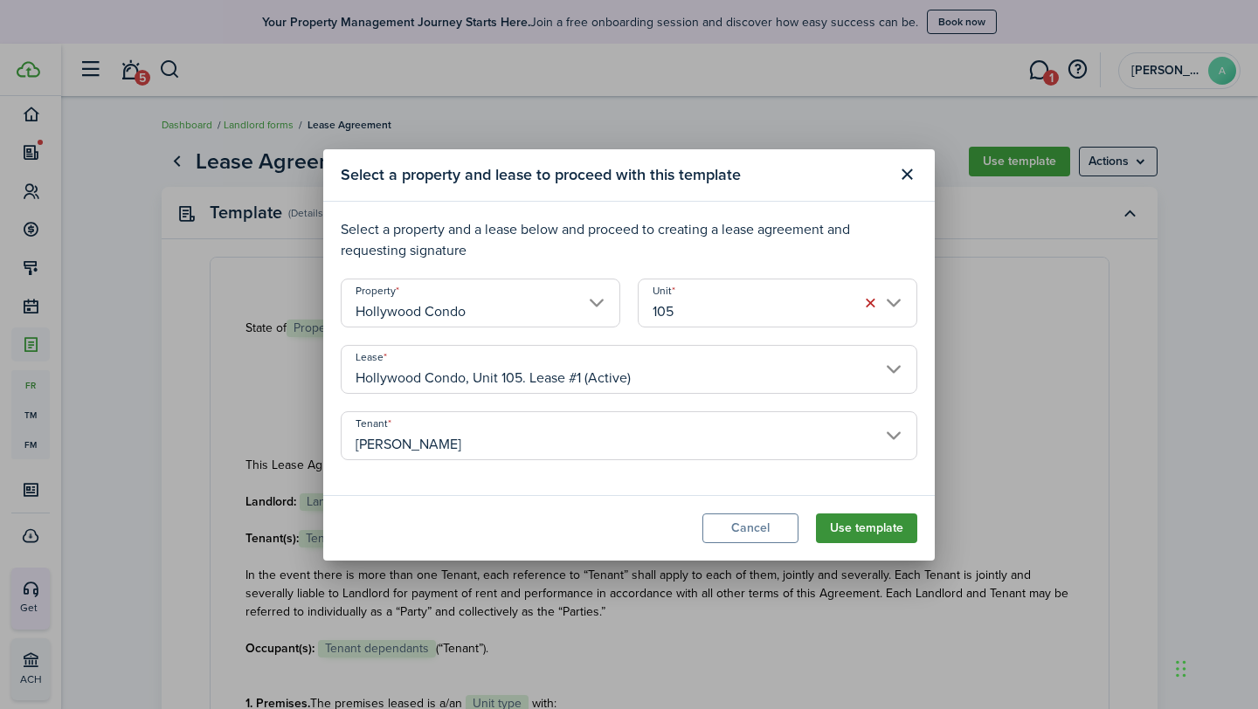
click at [864, 521] on button "Use template" at bounding box center [866, 529] width 101 height 30
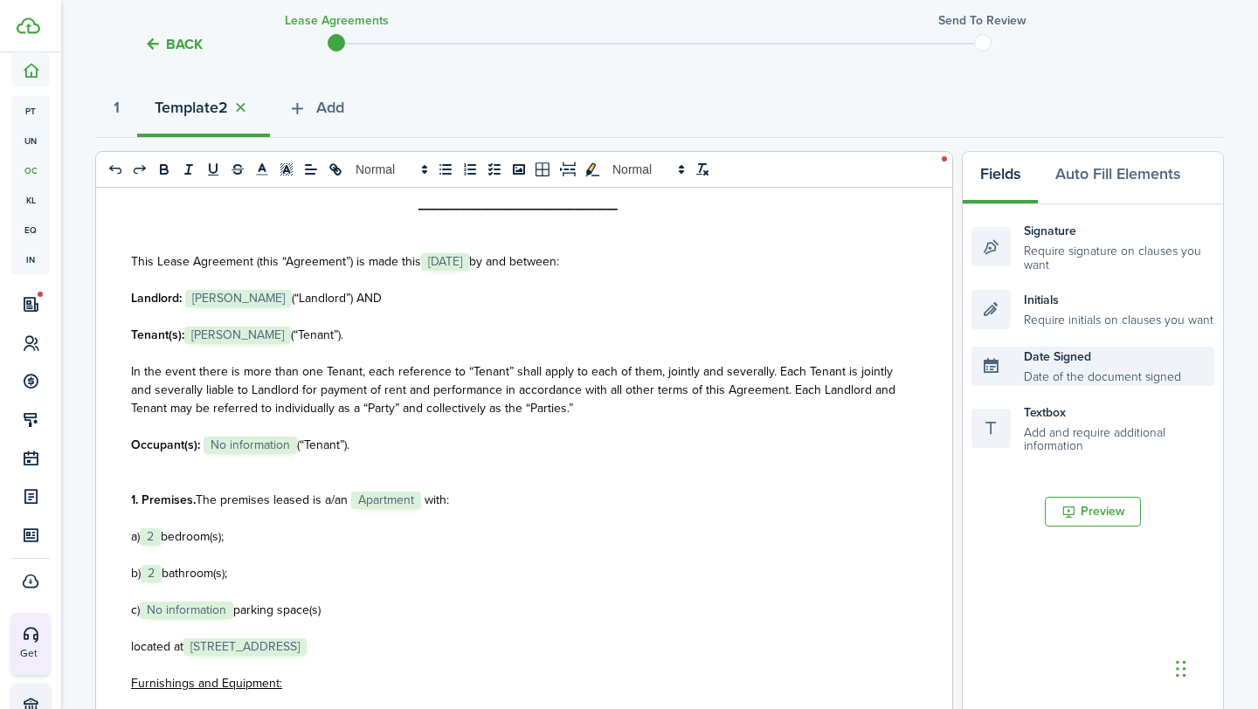
scroll to position [204, 0]
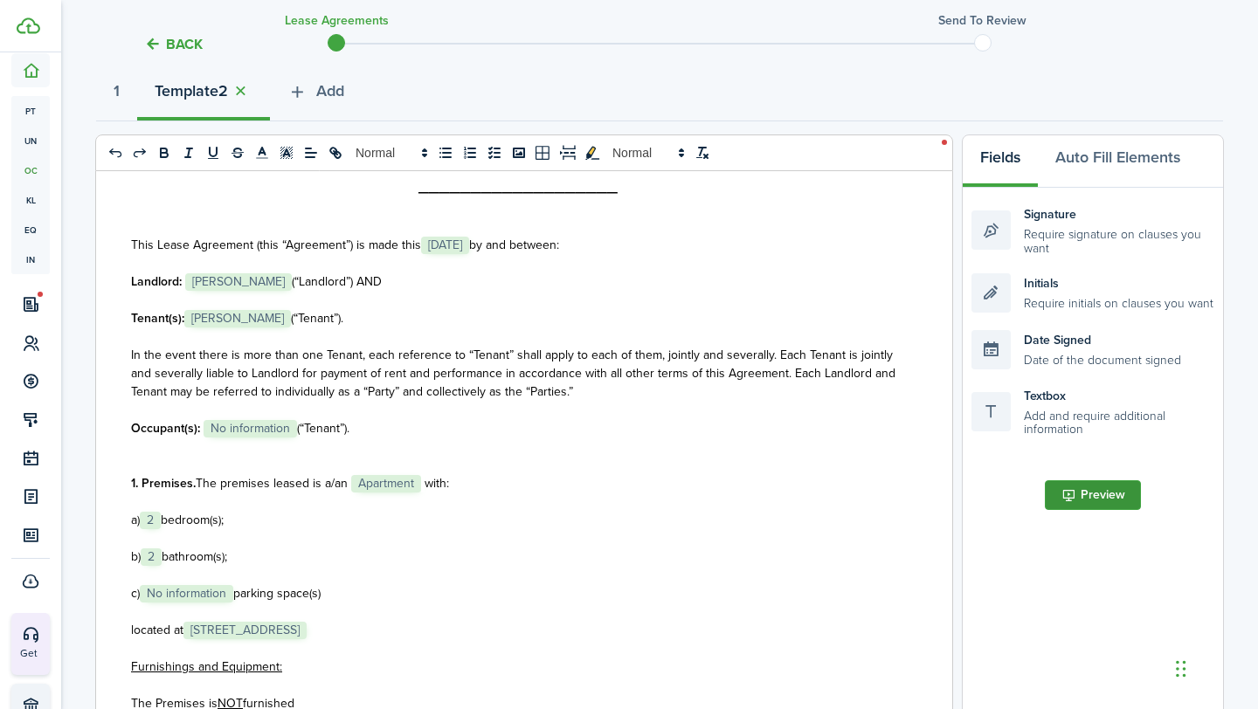
click at [1085, 491] on button "Preview" at bounding box center [1093, 496] width 96 height 30
